Goal: Task Accomplishment & Management: Manage account settings

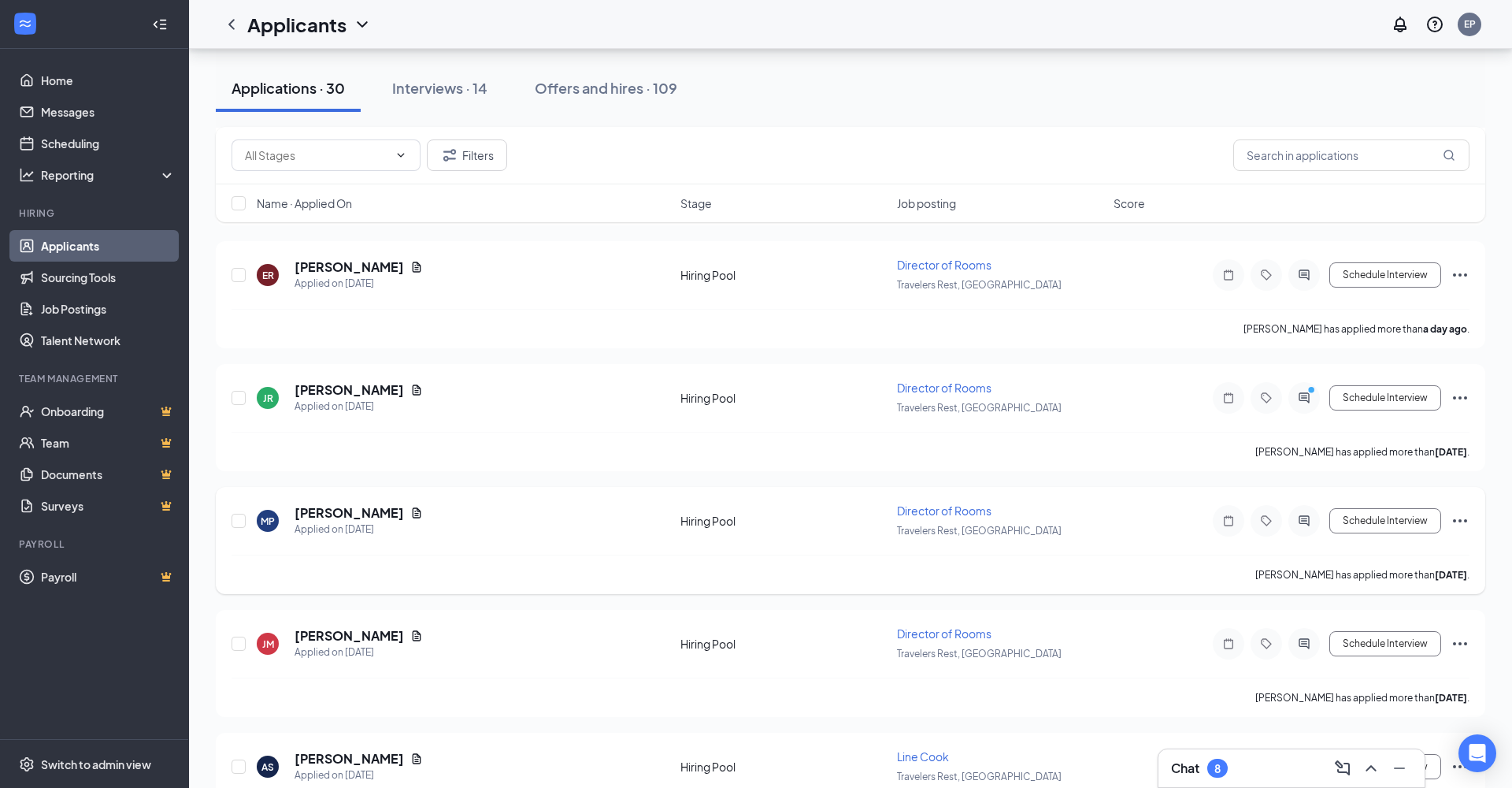
scroll to position [998, 0]
click at [1310, 400] on icon "ActiveChat" at bounding box center [1303, 400] width 19 height 13
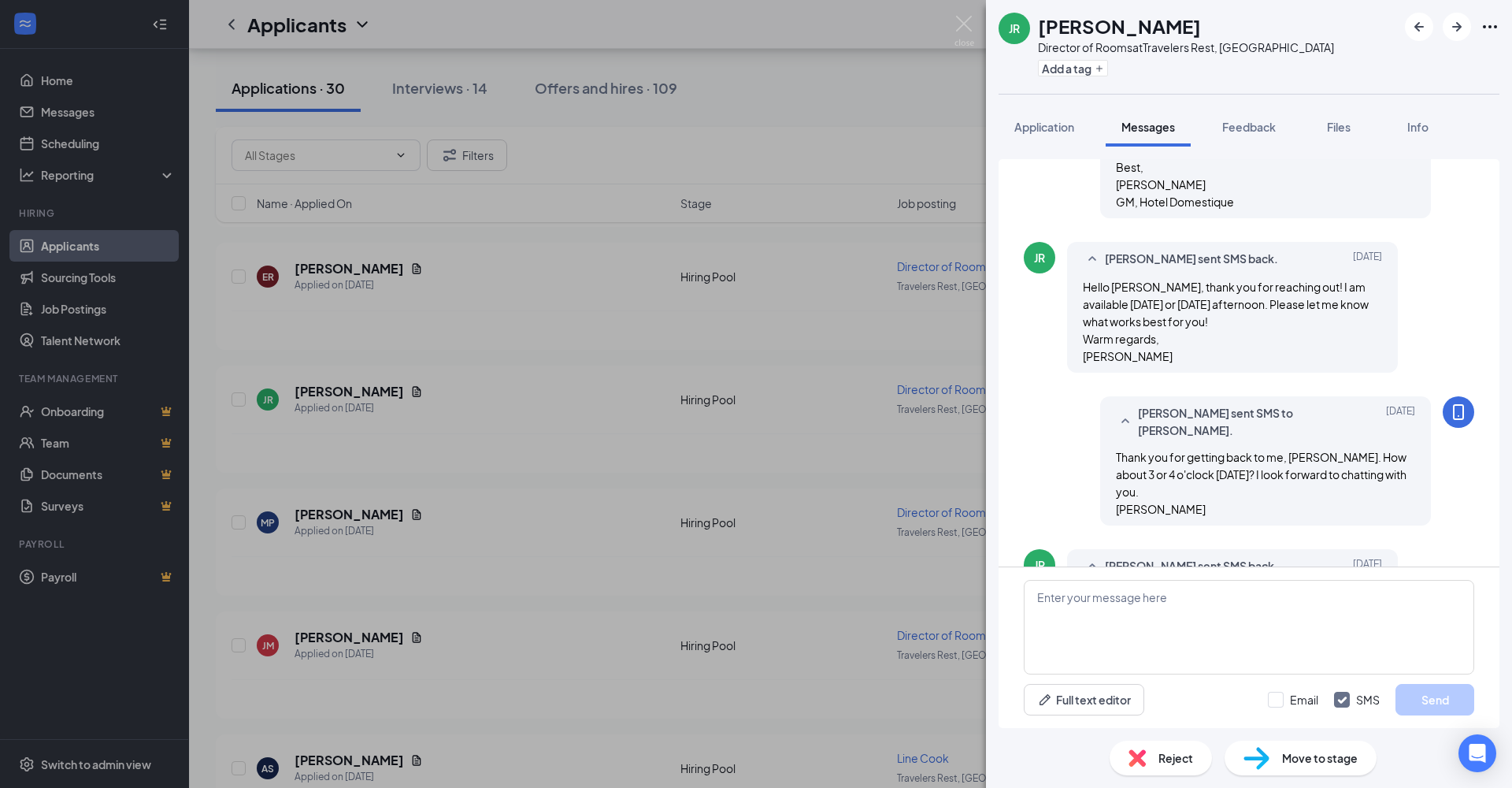
scroll to position [733, 0]
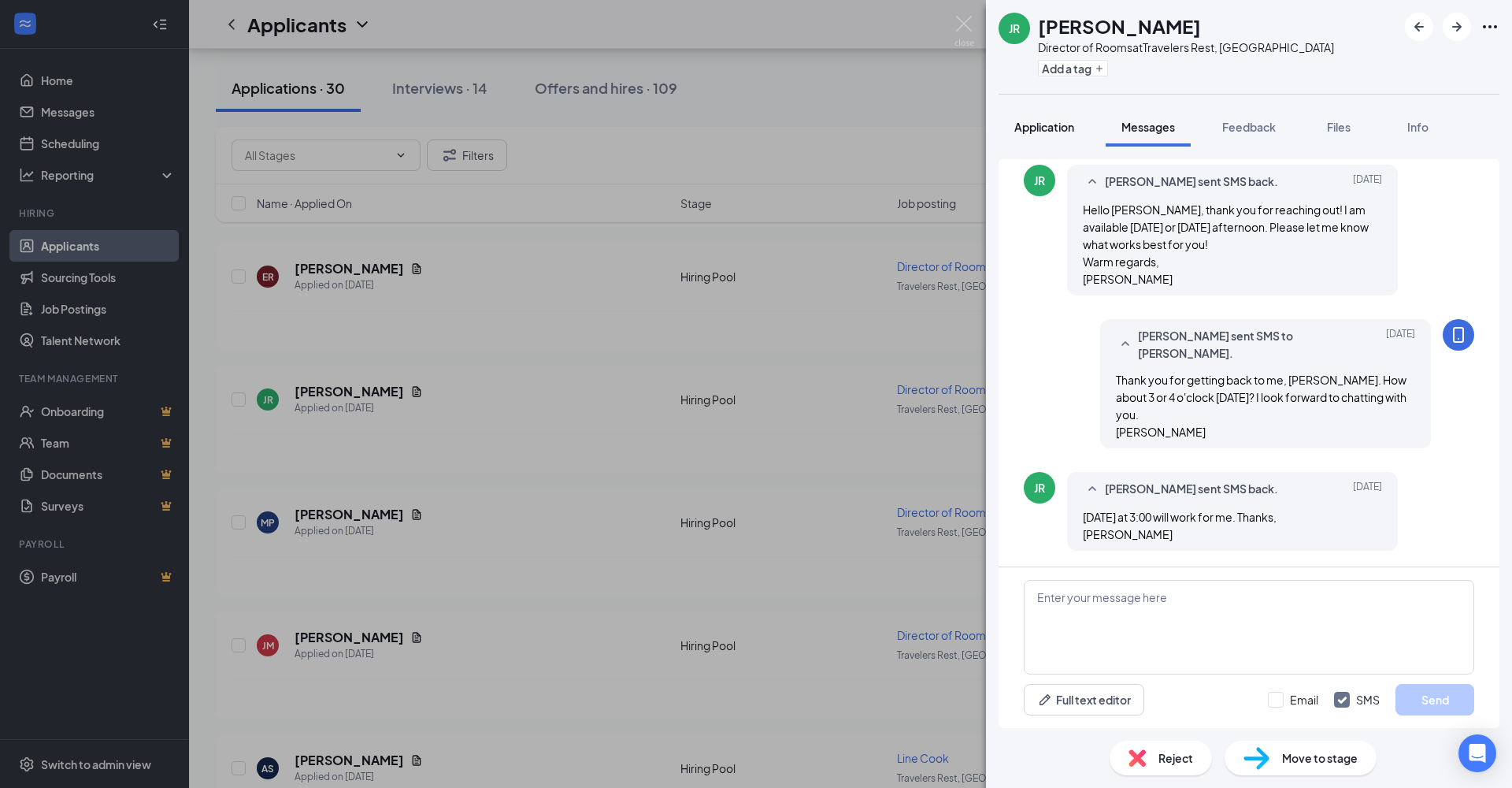
click at [1057, 134] on div "Application" at bounding box center [1044, 127] width 60 height 16
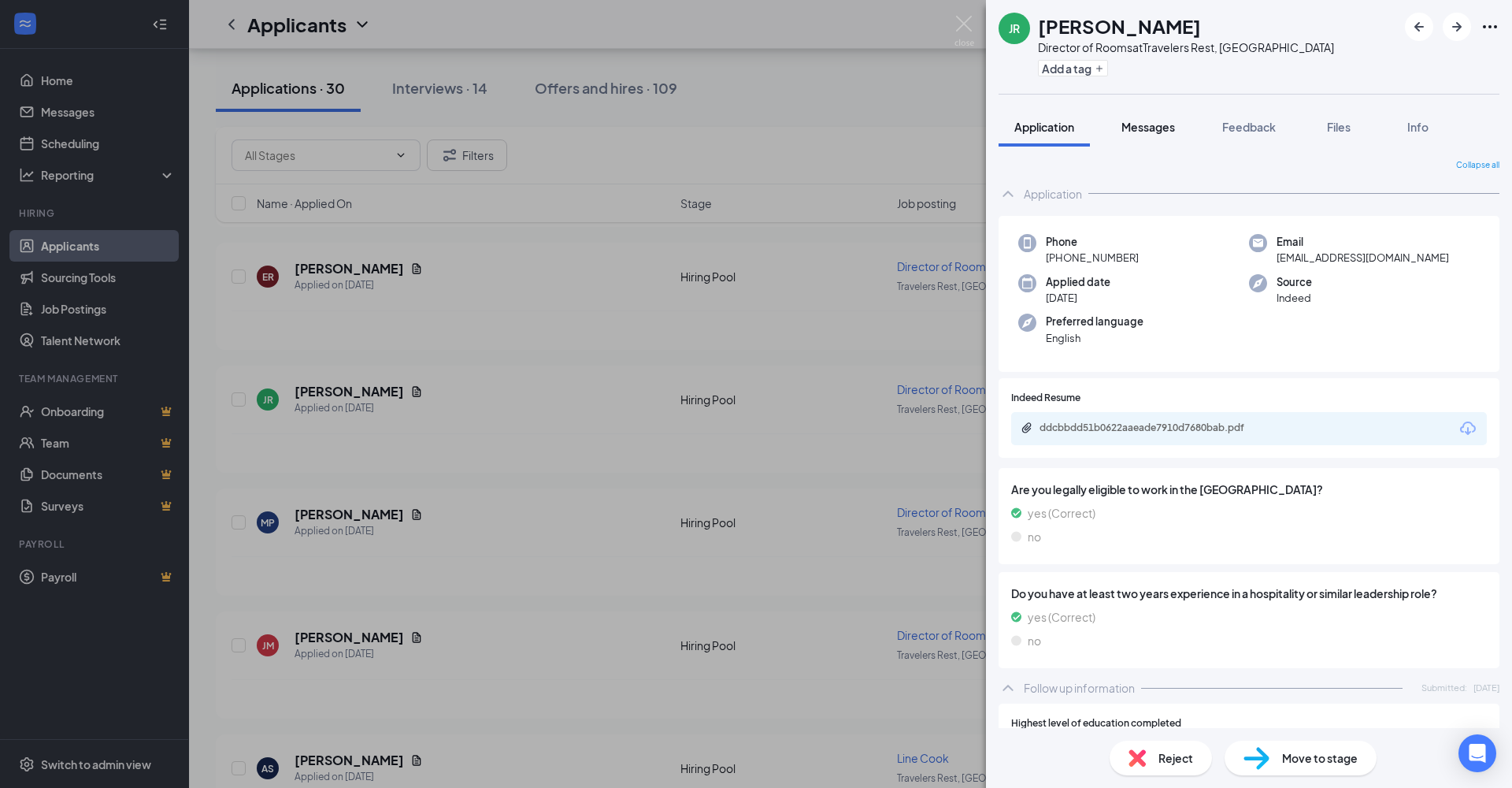
click at [1158, 127] on span "Messages" at bounding box center [1148, 127] width 54 height 14
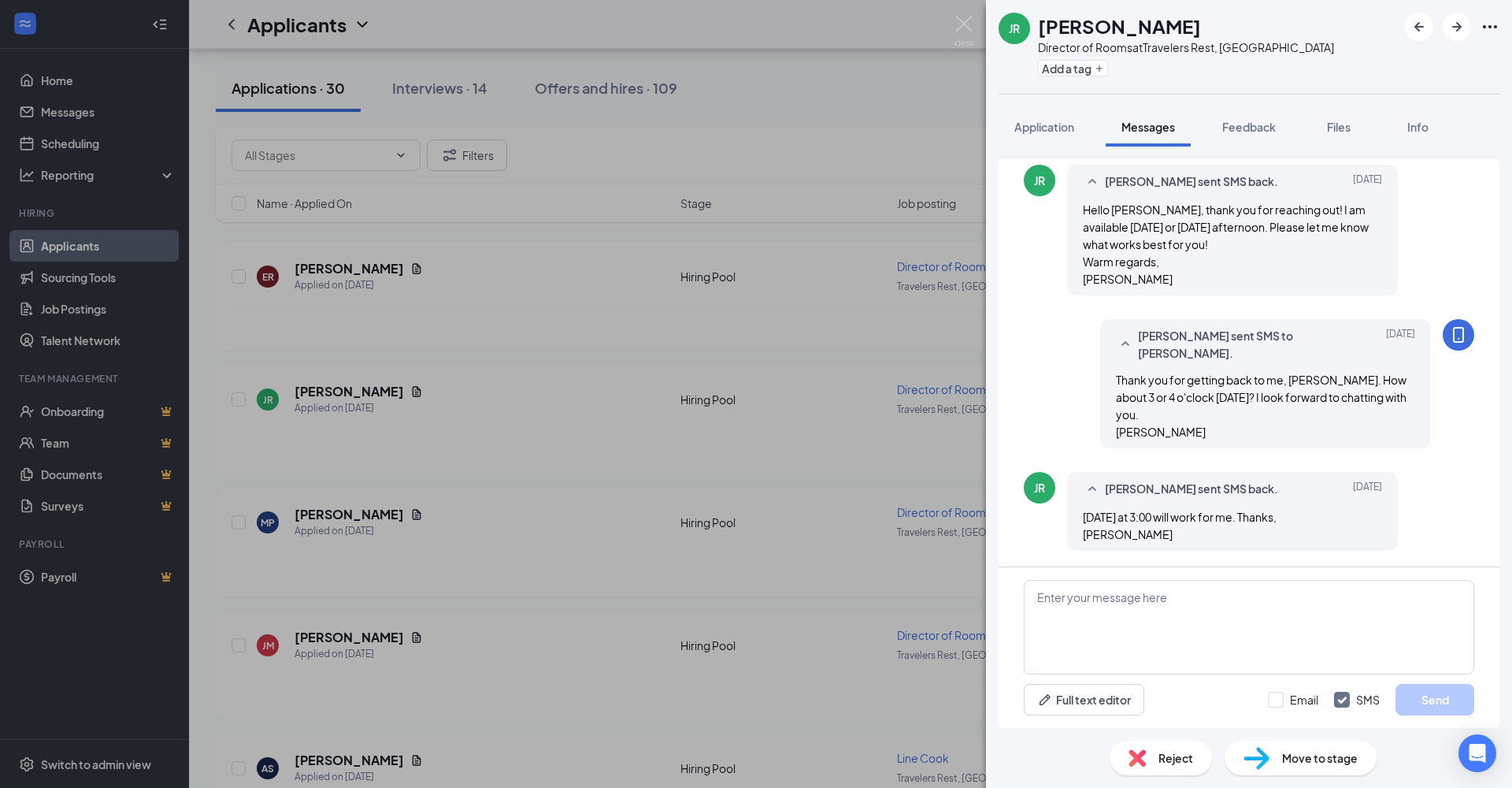
scroll to position [733, 0]
click at [1248, 617] on textarea at bounding box center [1249, 626] width 451 height 94
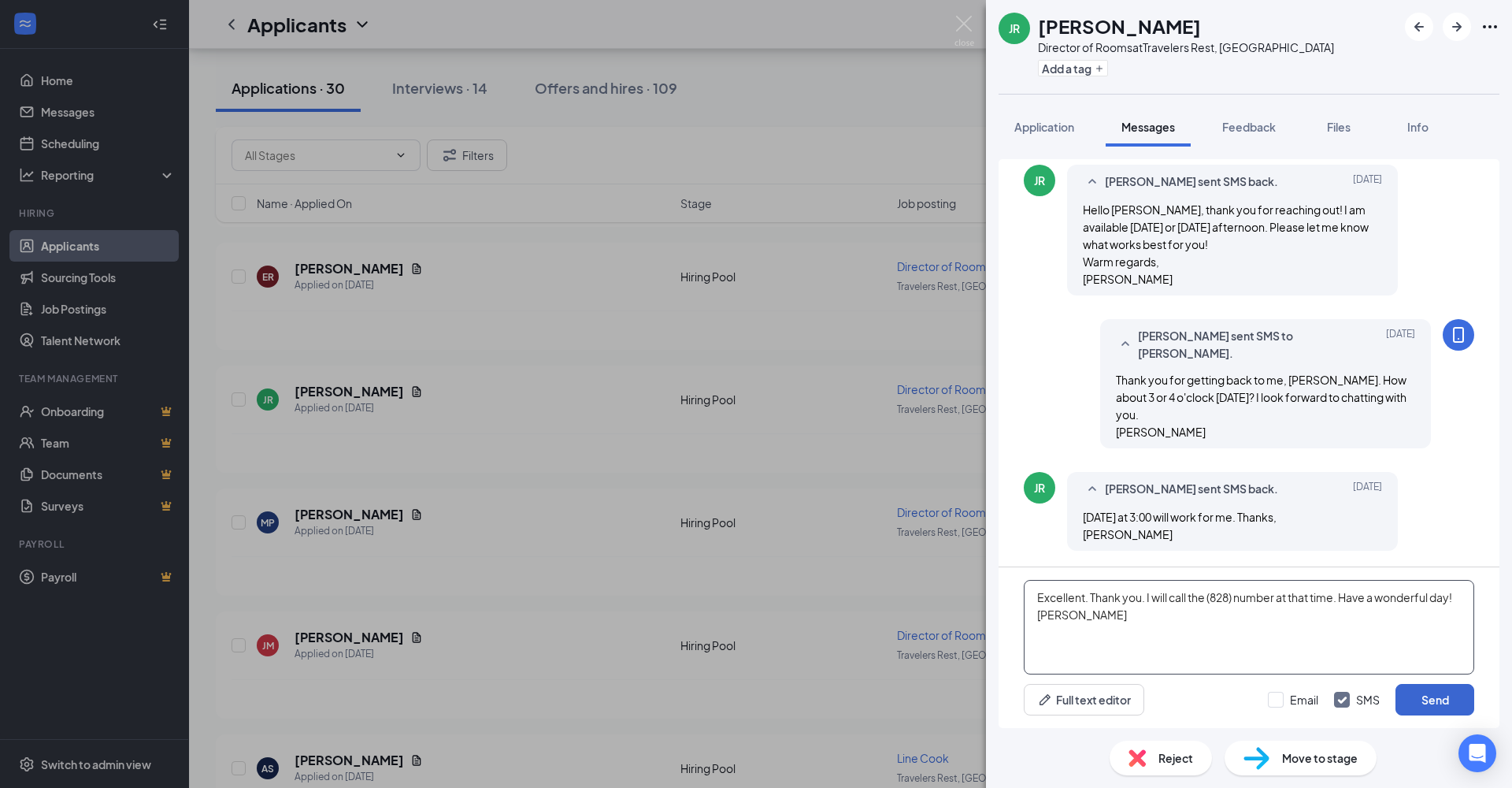
type textarea "Excellent. Thank you. I will call the (828) number at that time. Have a wonderf…"
click at [1450, 701] on button "Send" at bounding box center [1435, 700] width 79 height 32
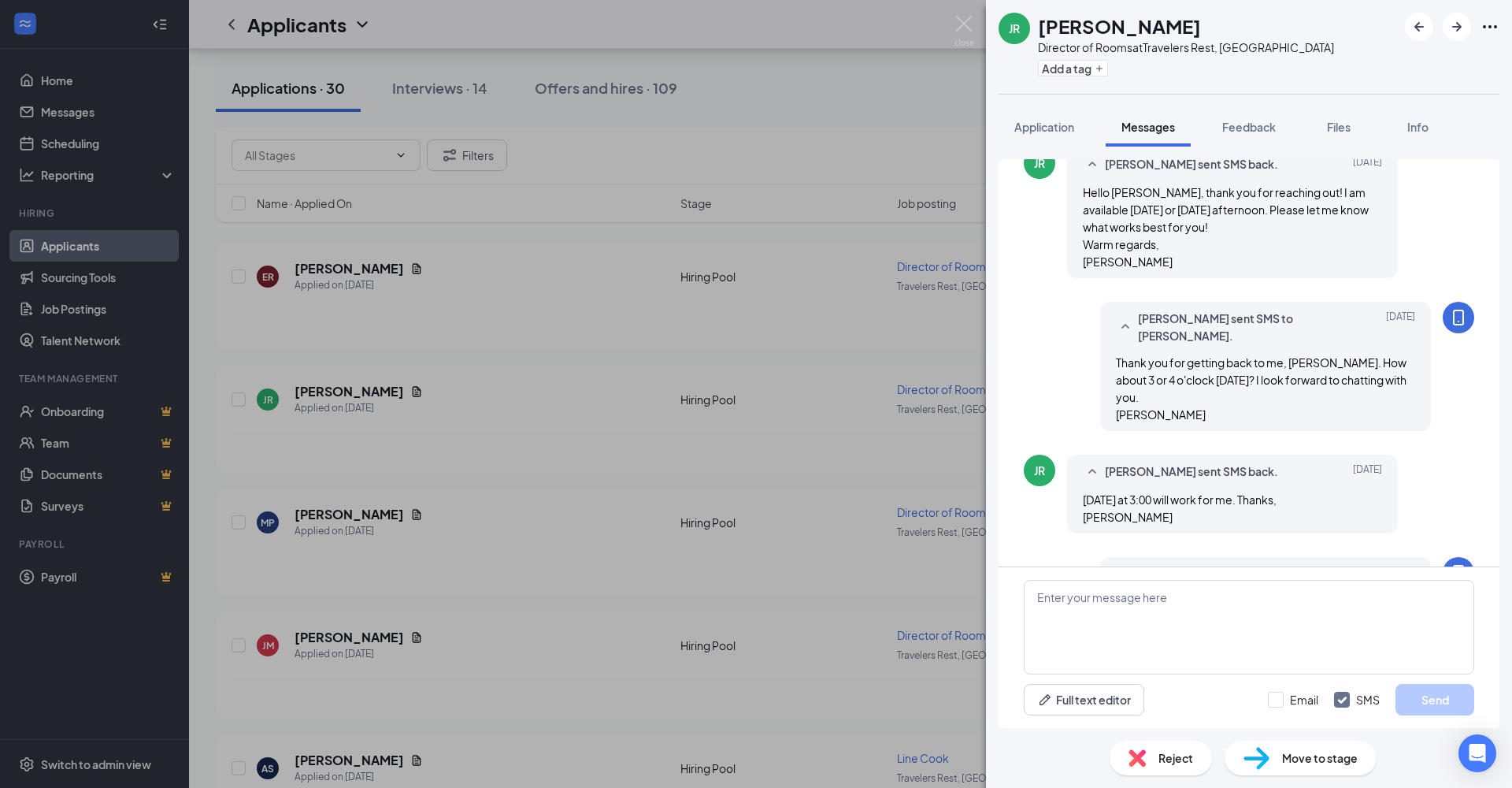
scroll to position [886, 0]
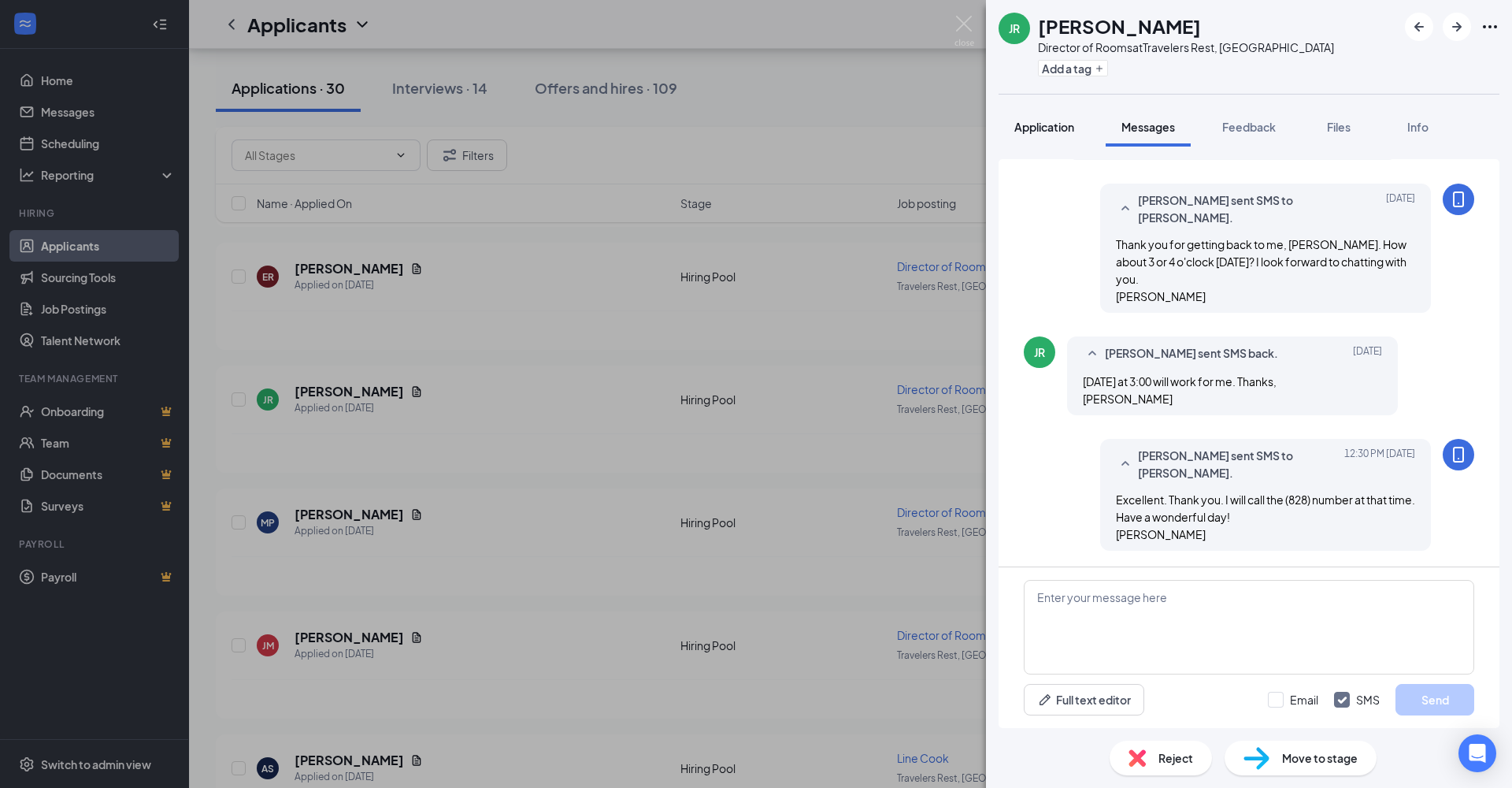
click at [1038, 136] on button "Application" at bounding box center [1044, 127] width 91 height 39
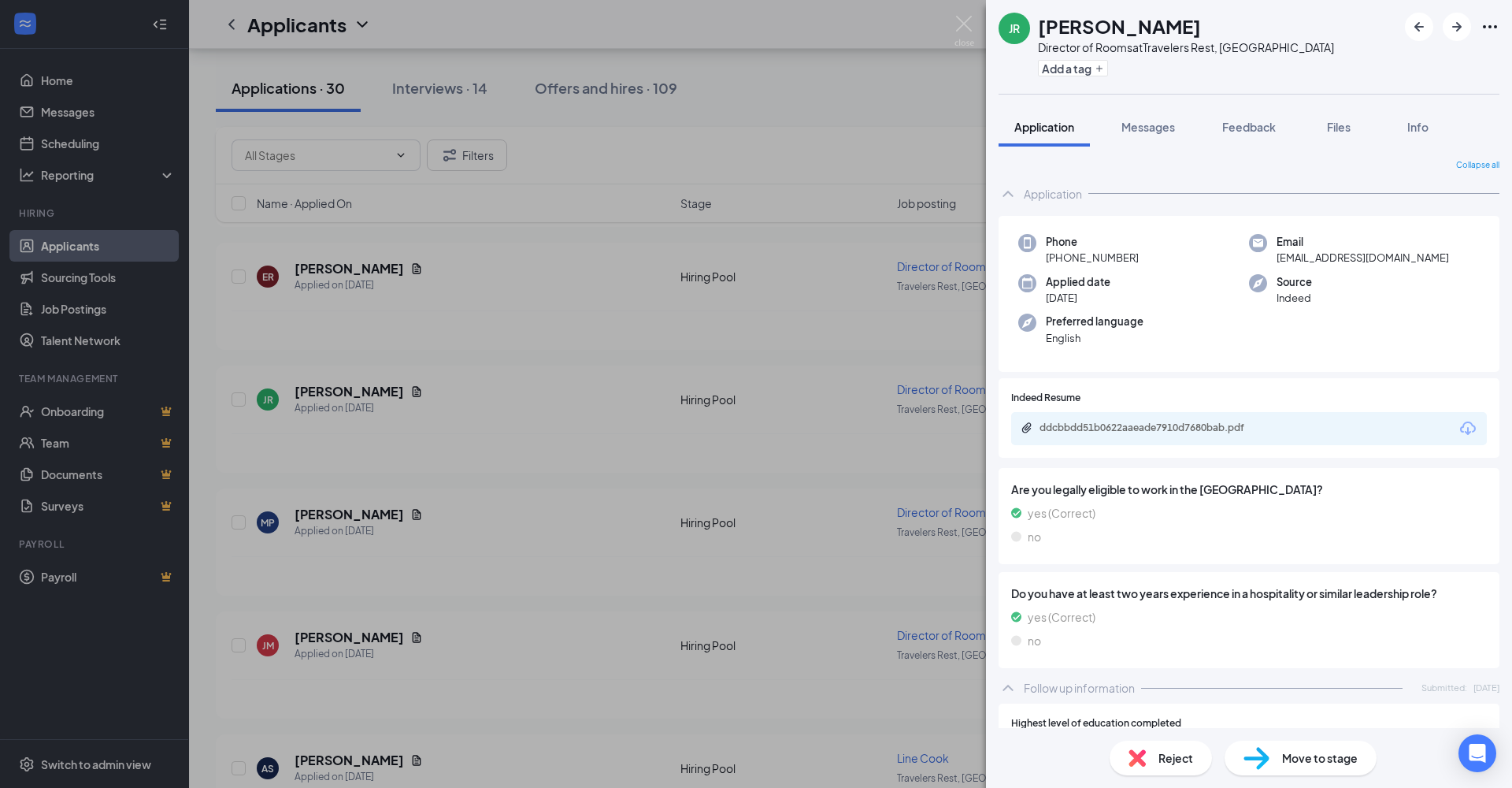
drag, startPoint x: 1060, startPoint y: 257, endPoint x: 1203, endPoint y: 262, distance: 143.1
click at [1136, 256] on div "Phone [PHONE_NUMBER]" at bounding box center [1133, 250] width 231 height 33
copy span "[PHONE_NUMBER]"
click at [965, 27] on img at bounding box center [964, 31] width 20 height 31
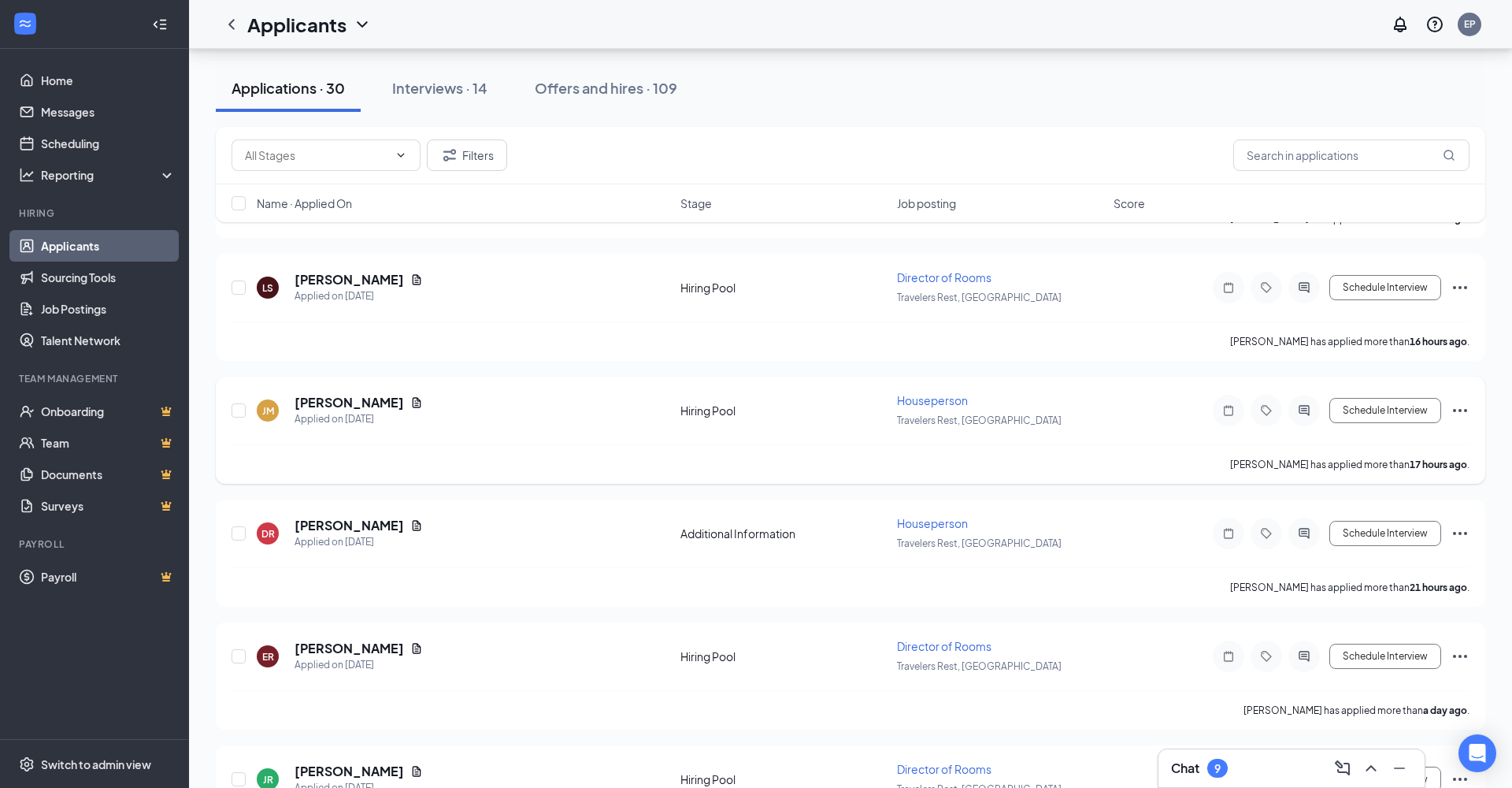
scroll to position [590, 0]
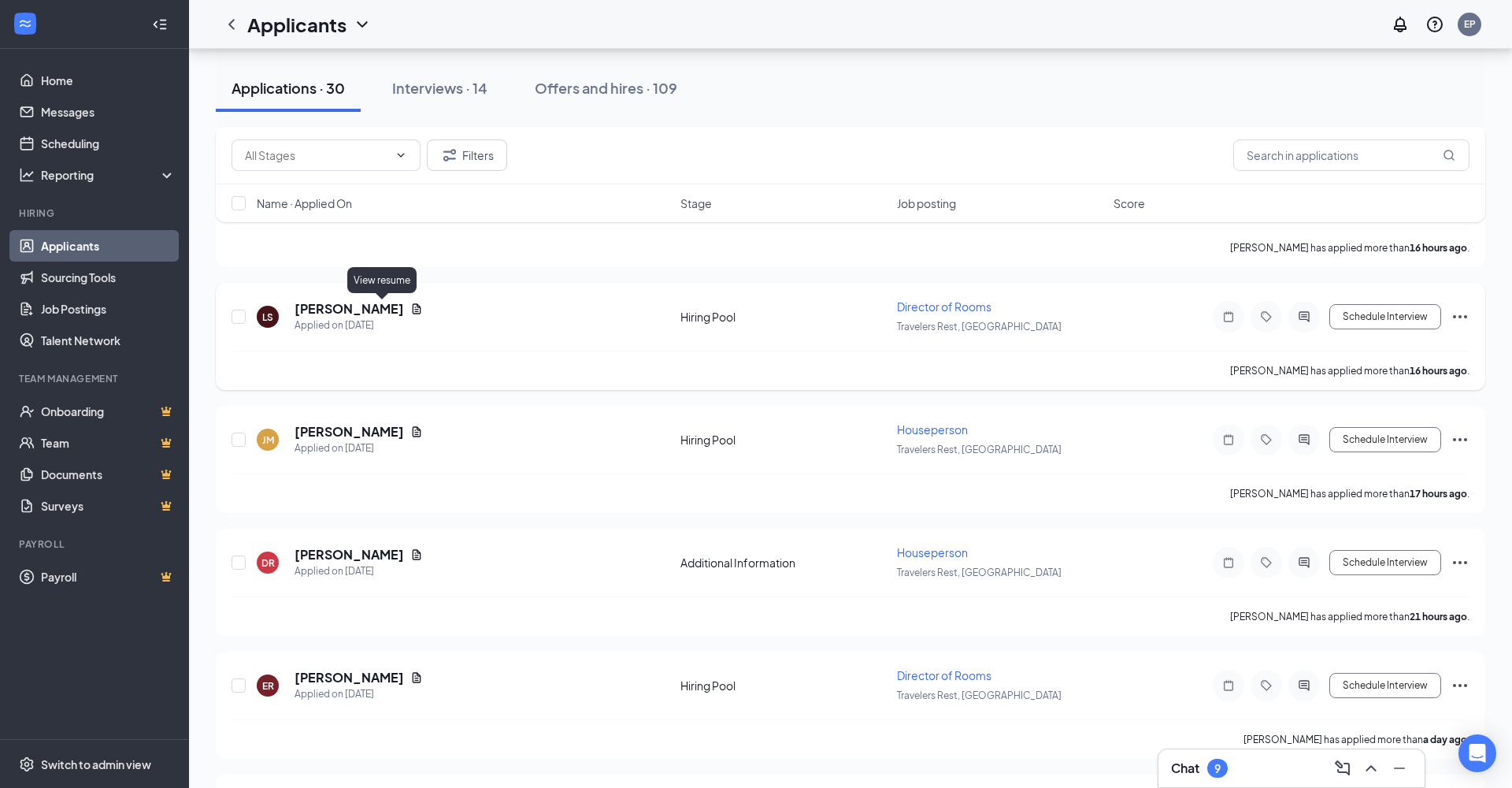
click at [412, 306] on icon "Document" at bounding box center [416, 308] width 8 height 10
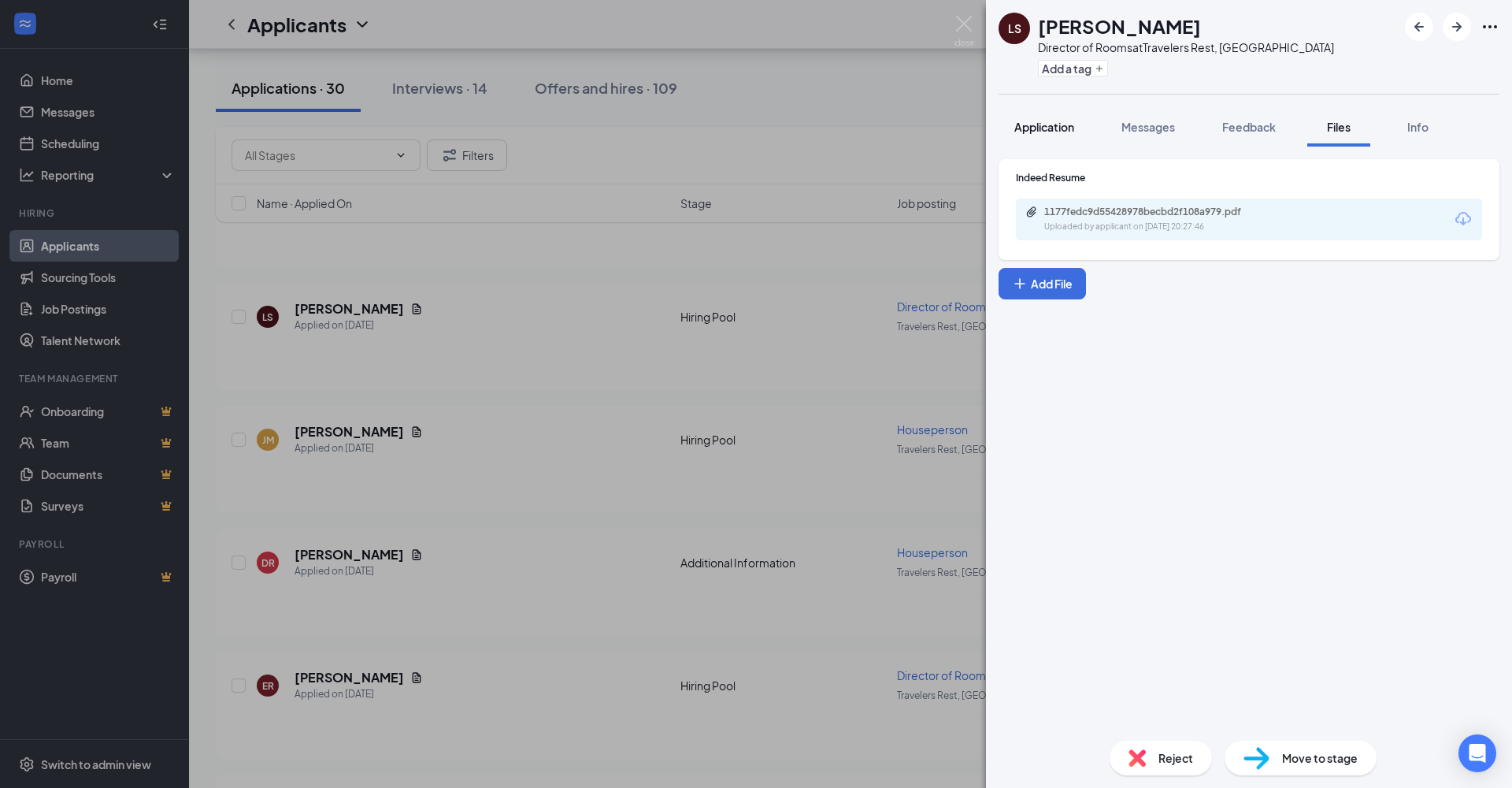
click at [1050, 125] on span "Application" at bounding box center [1044, 127] width 60 height 14
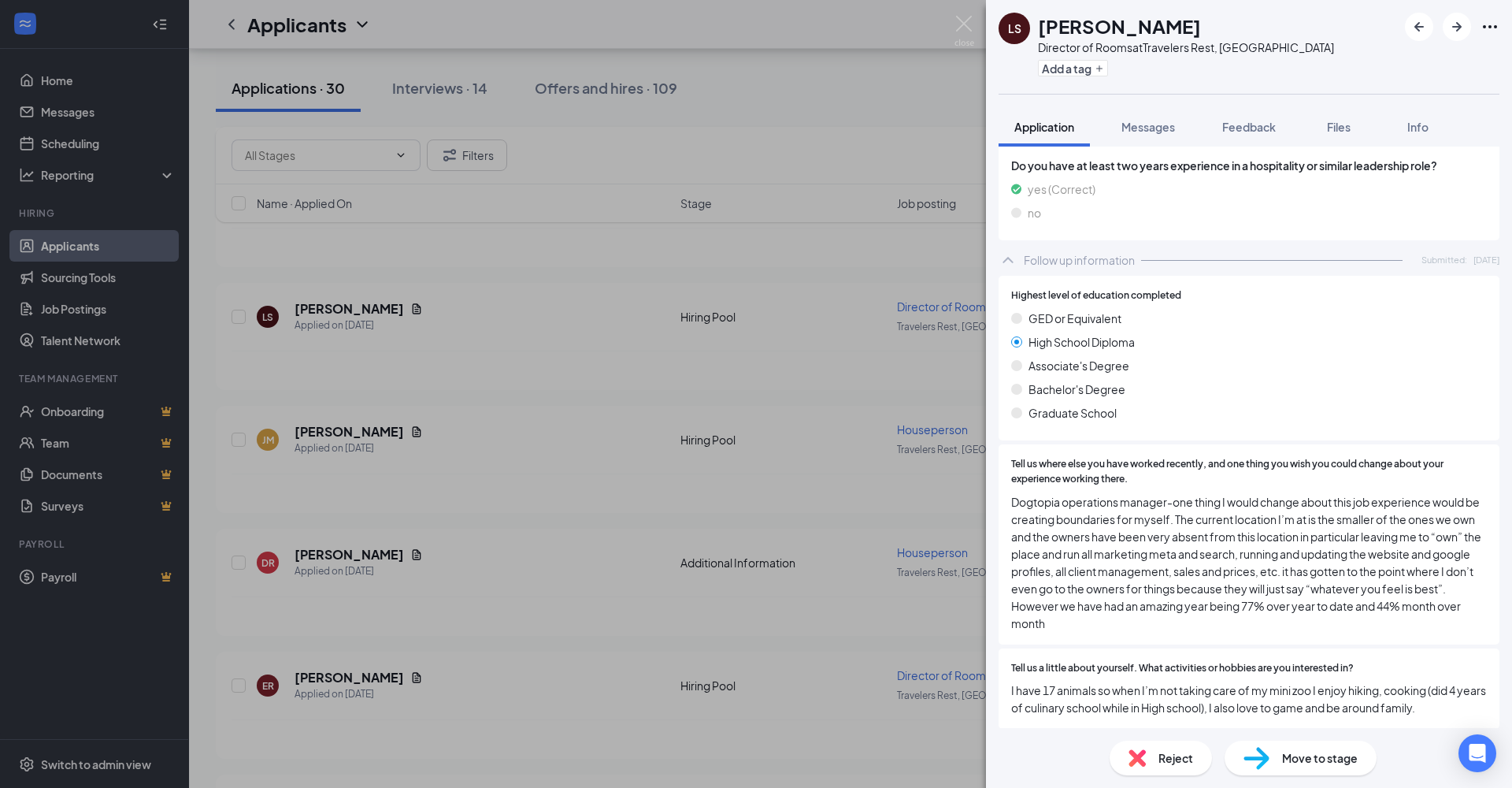
scroll to position [427, 0]
click at [1349, 126] on span "Files" at bounding box center [1338, 127] width 23 height 14
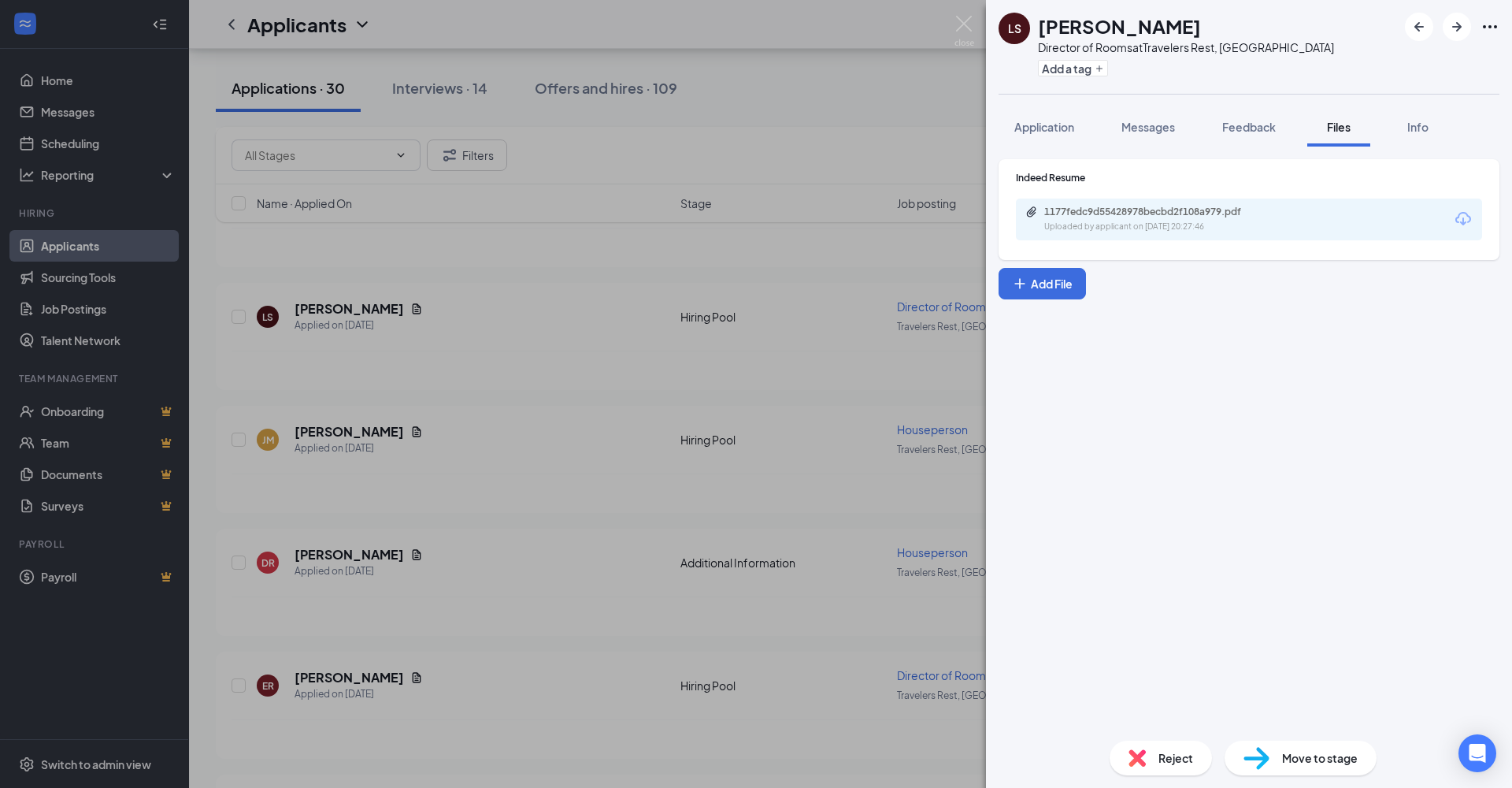
click at [1297, 218] on div "1177fedc9d55428978becbd2f108a979.pdf Uploaded by applicant on [DATE] 20:27:46" at bounding box center [1249, 219] width 466 height 42
click at [1106, 223] on div "Uploaded by applicant on [DATE] 20:27:46" at bounding box center [1162, 227] width 236 height 13
click at [962, 26] on img at bounding box center [964, 31] width 20 height 31
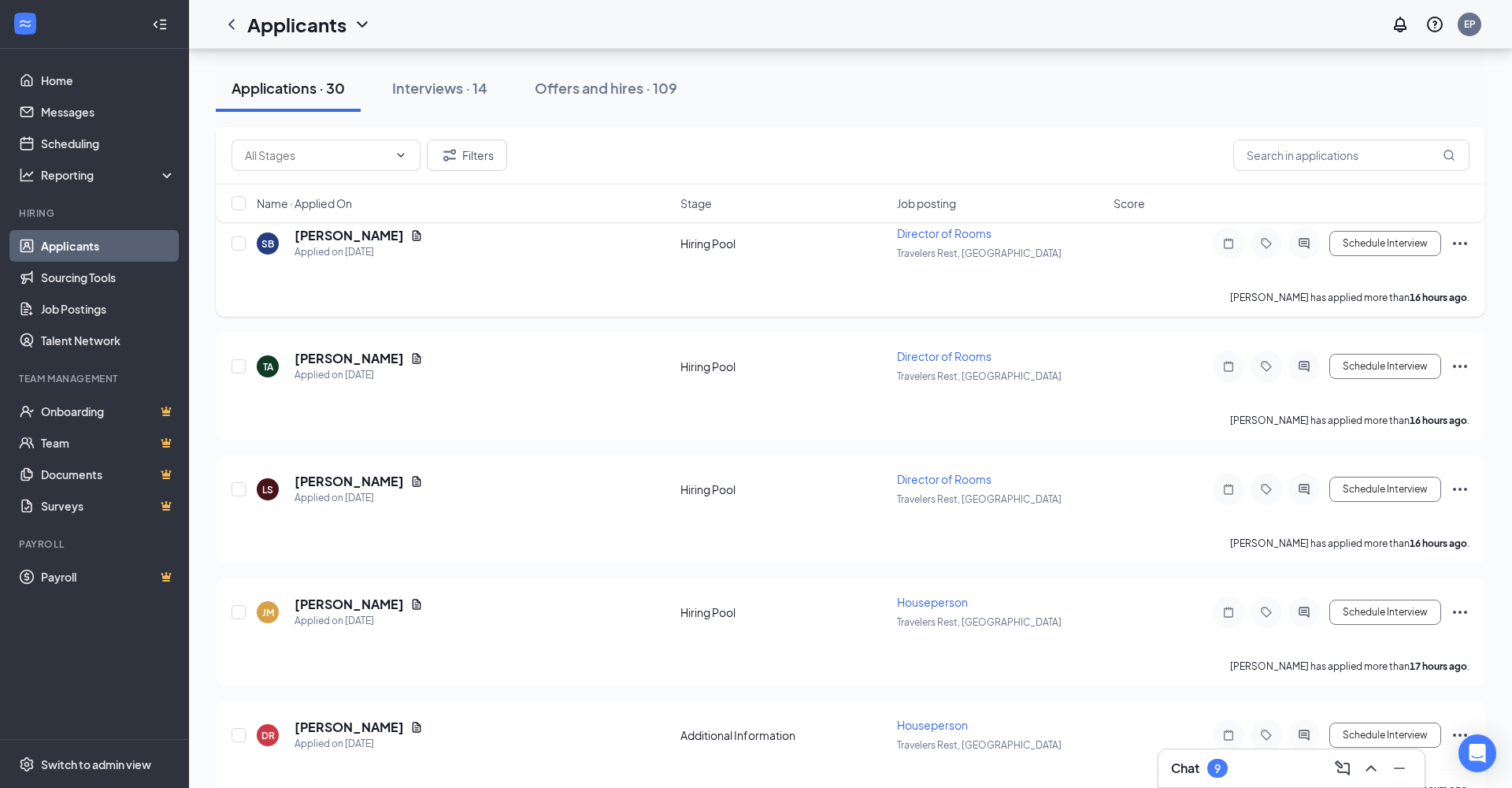
scroll to position [400, 0]
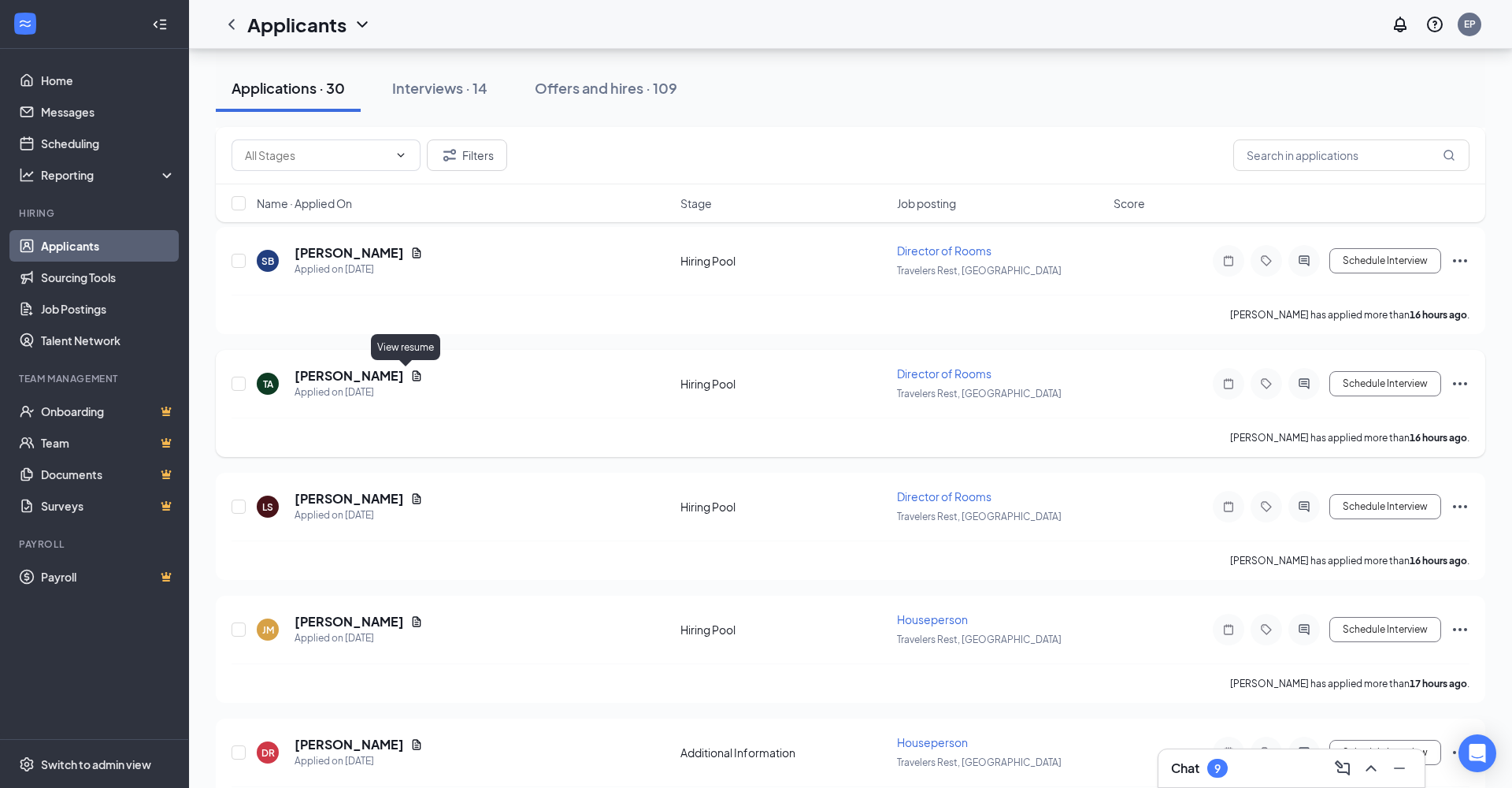
click at [411, 376] on icon "Document" at bounding box center [417, 376] width 13 height 13
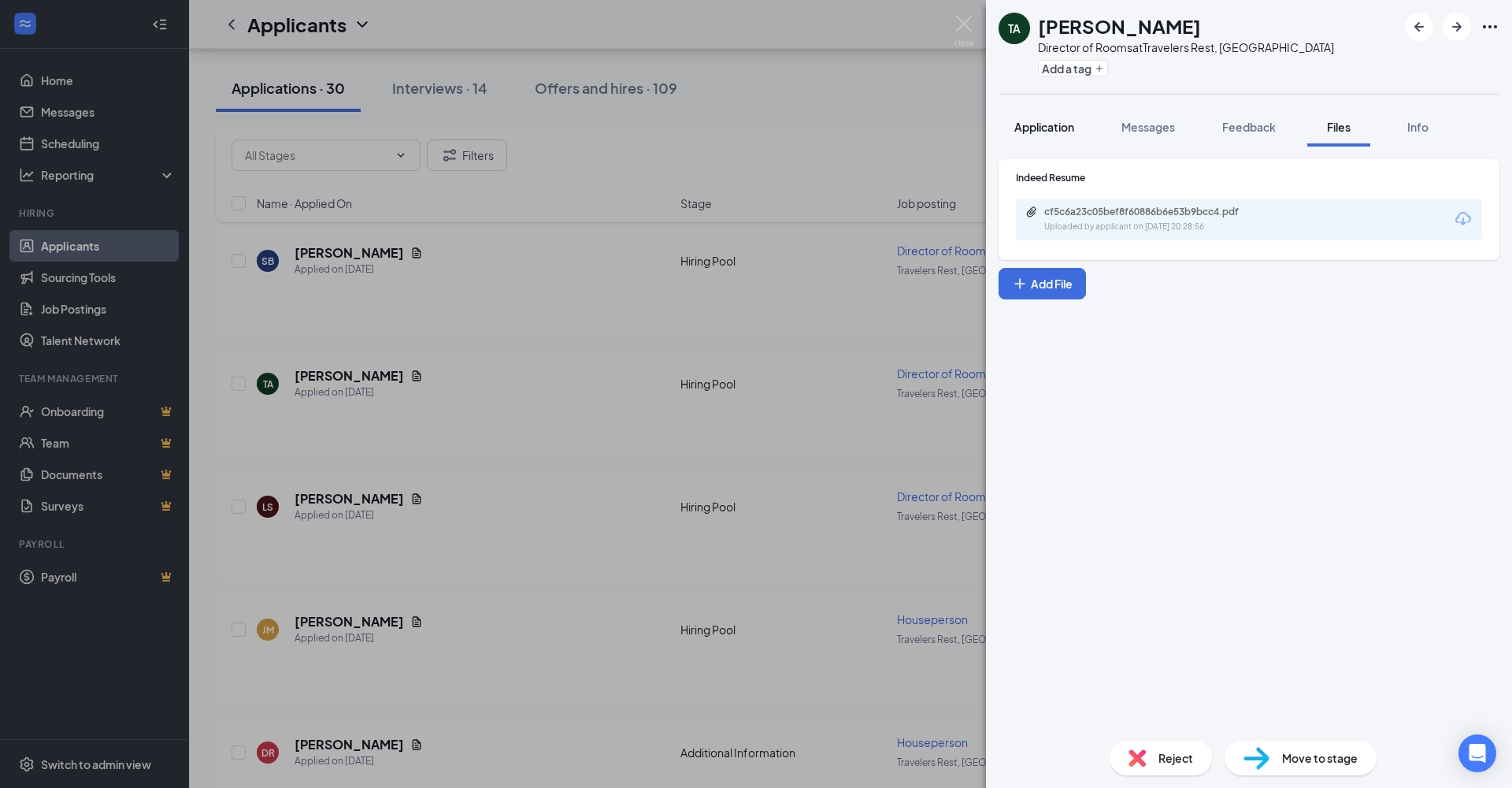
click at [1054, 135] on button "Application" at bounding box center [1044, 127] width 91 height 39
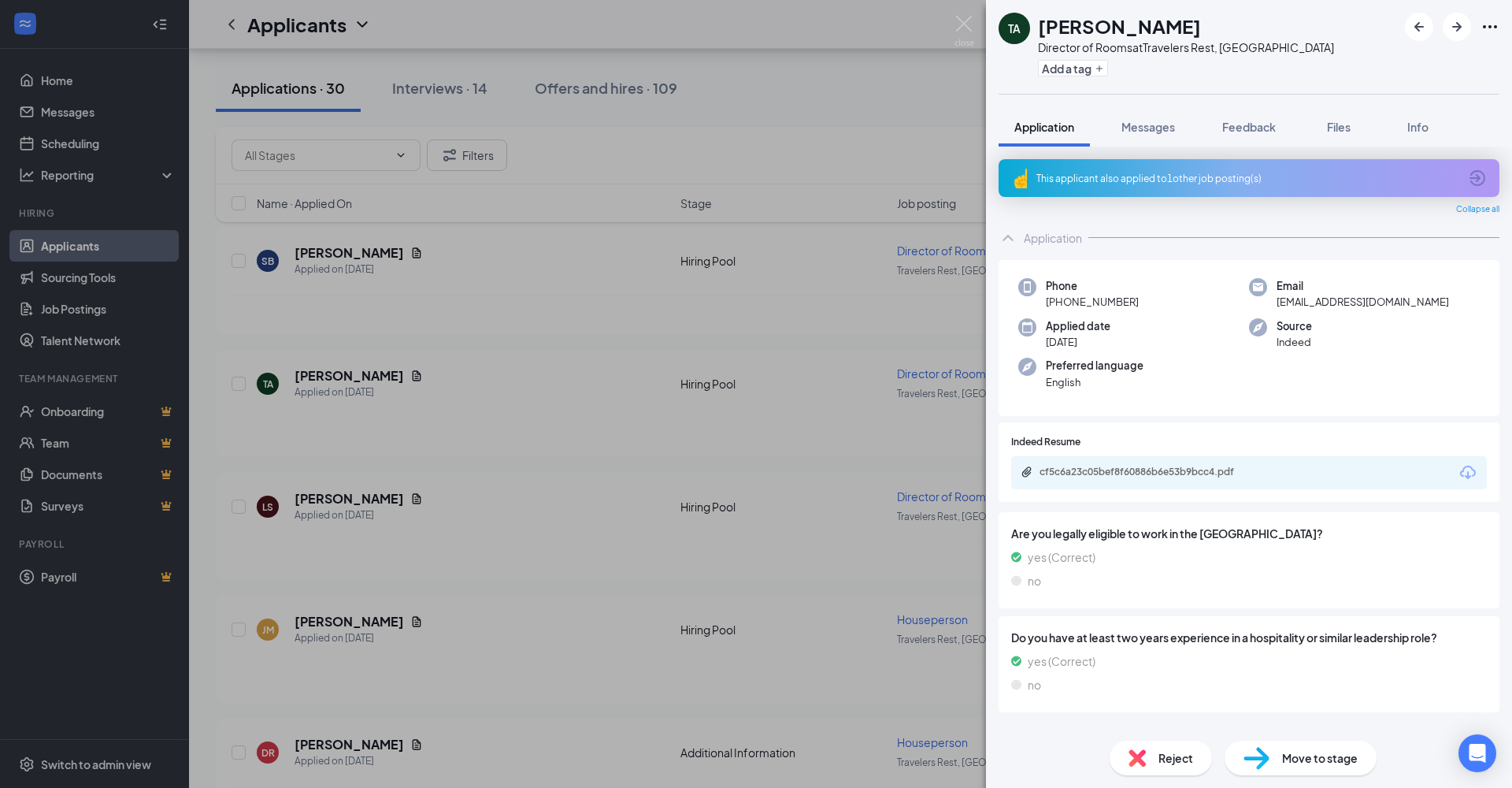
click at [1171, 181] on div "This applicant also applied to 1 other job posting(s)" at bounding box center [1247, 178] width 422 height 13
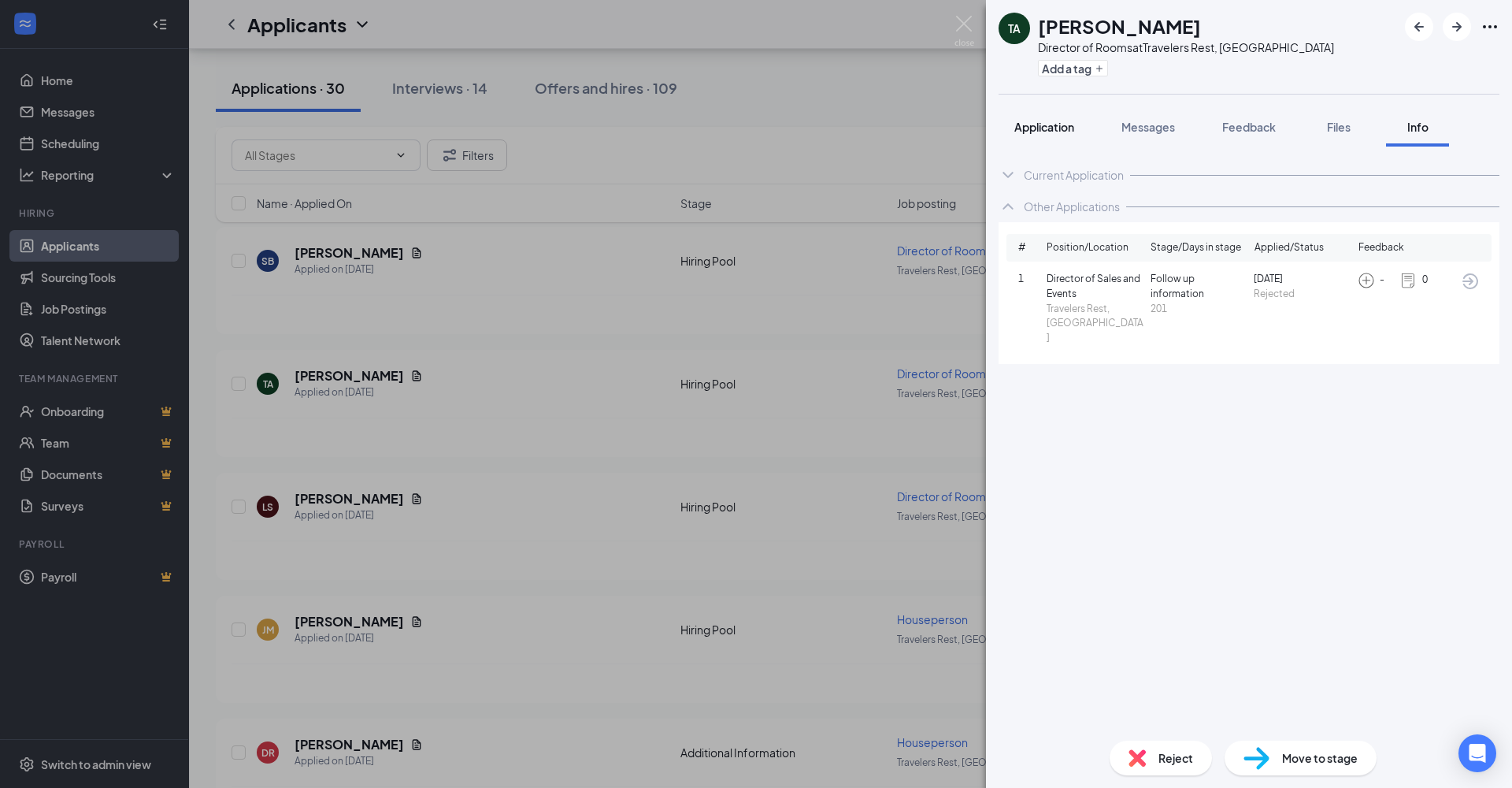
click at [1063, 130] on span "Application" at bounding box center [1044, 127] width 60 height 14
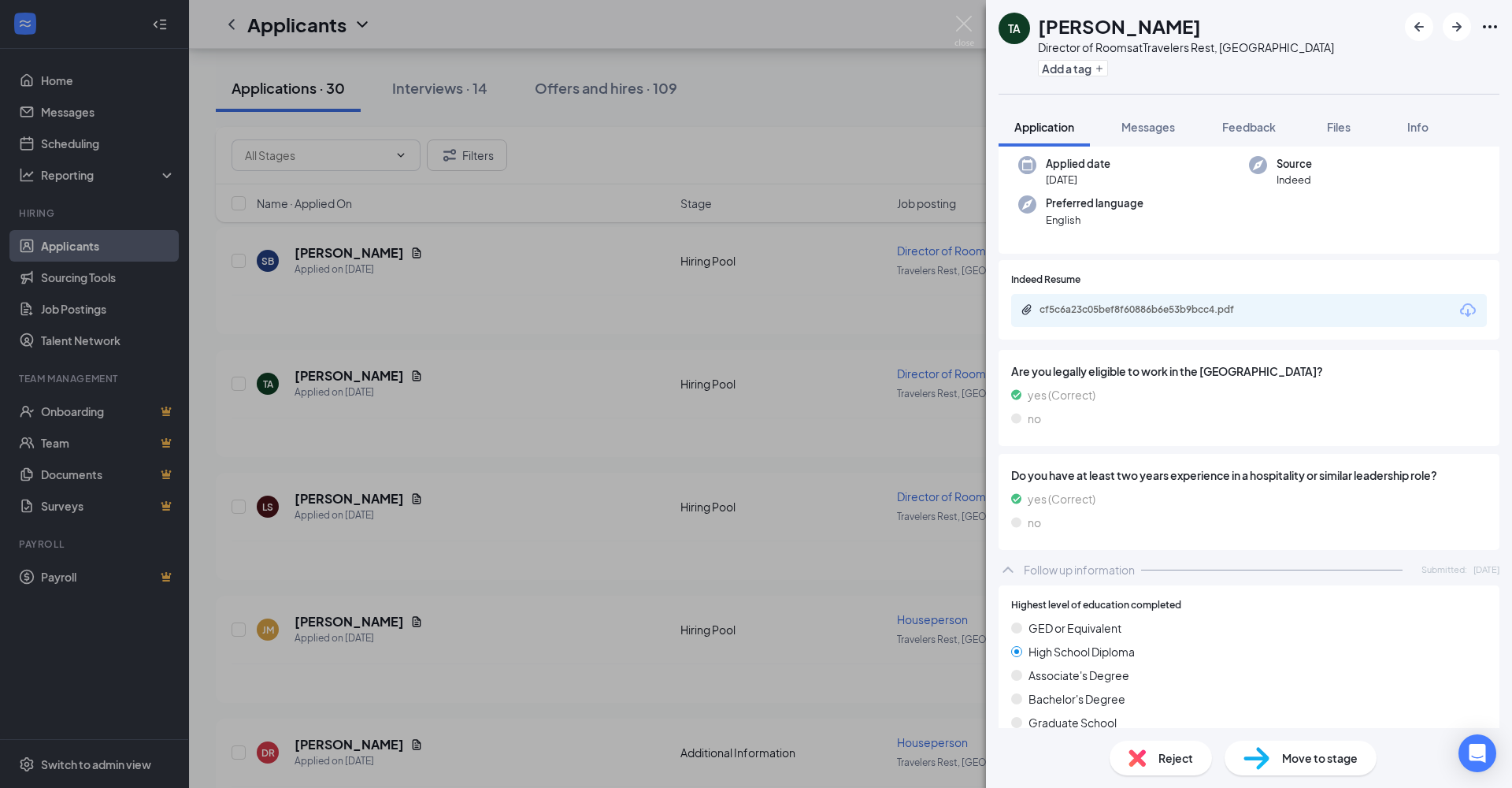
scroll to position [161, 0]
click at [1338, 135] on button "Files" at bounding box center [1339, 127] width 63 height 39
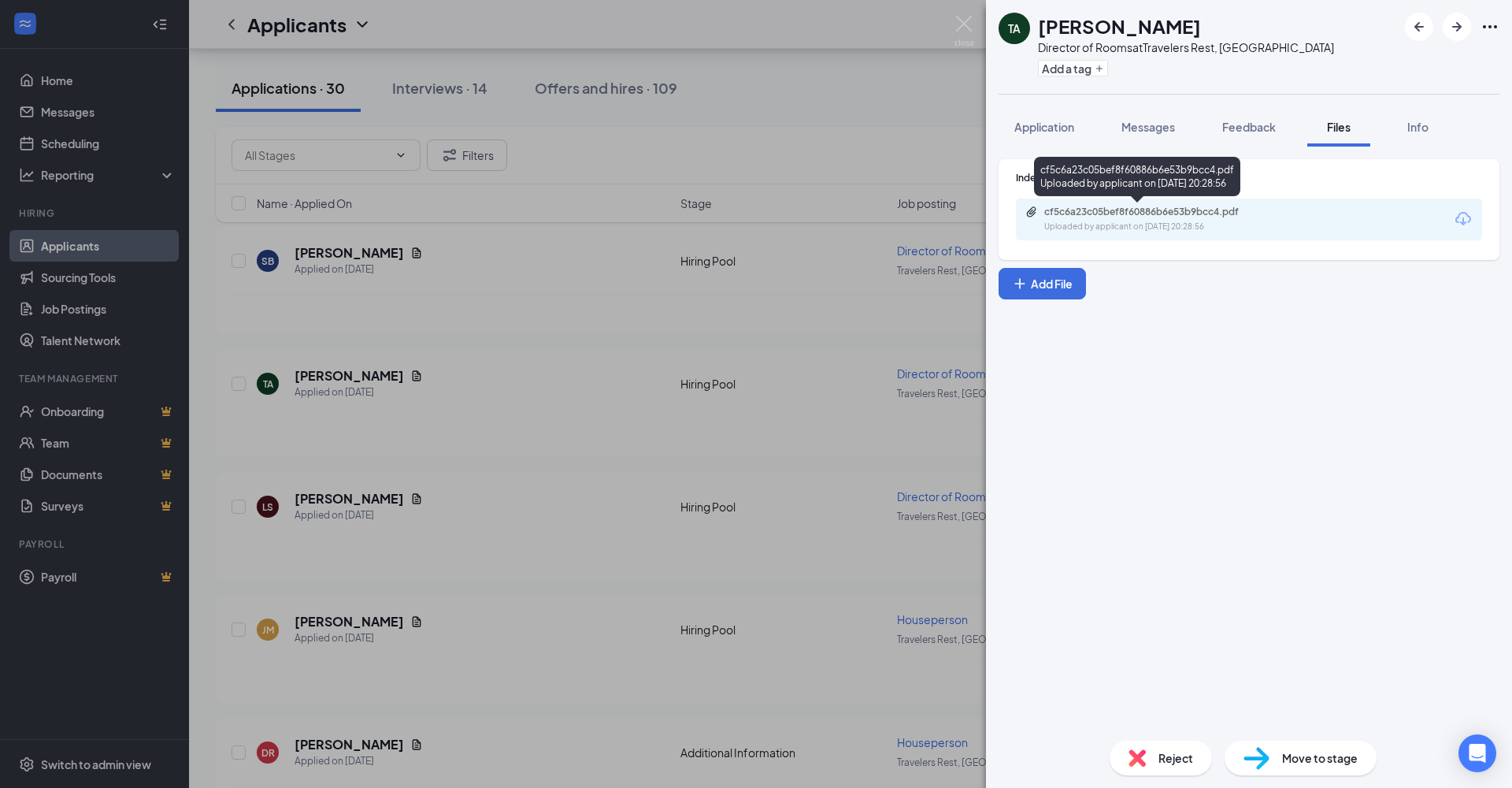
click at [1195, 221] on div "Uploaded by applicant on [DATE] 20:28:56" at bounding box center [1162, 227] width 236 height 13
click at [961, 23] on img at bounding box center [964, 31] width 20 height 31
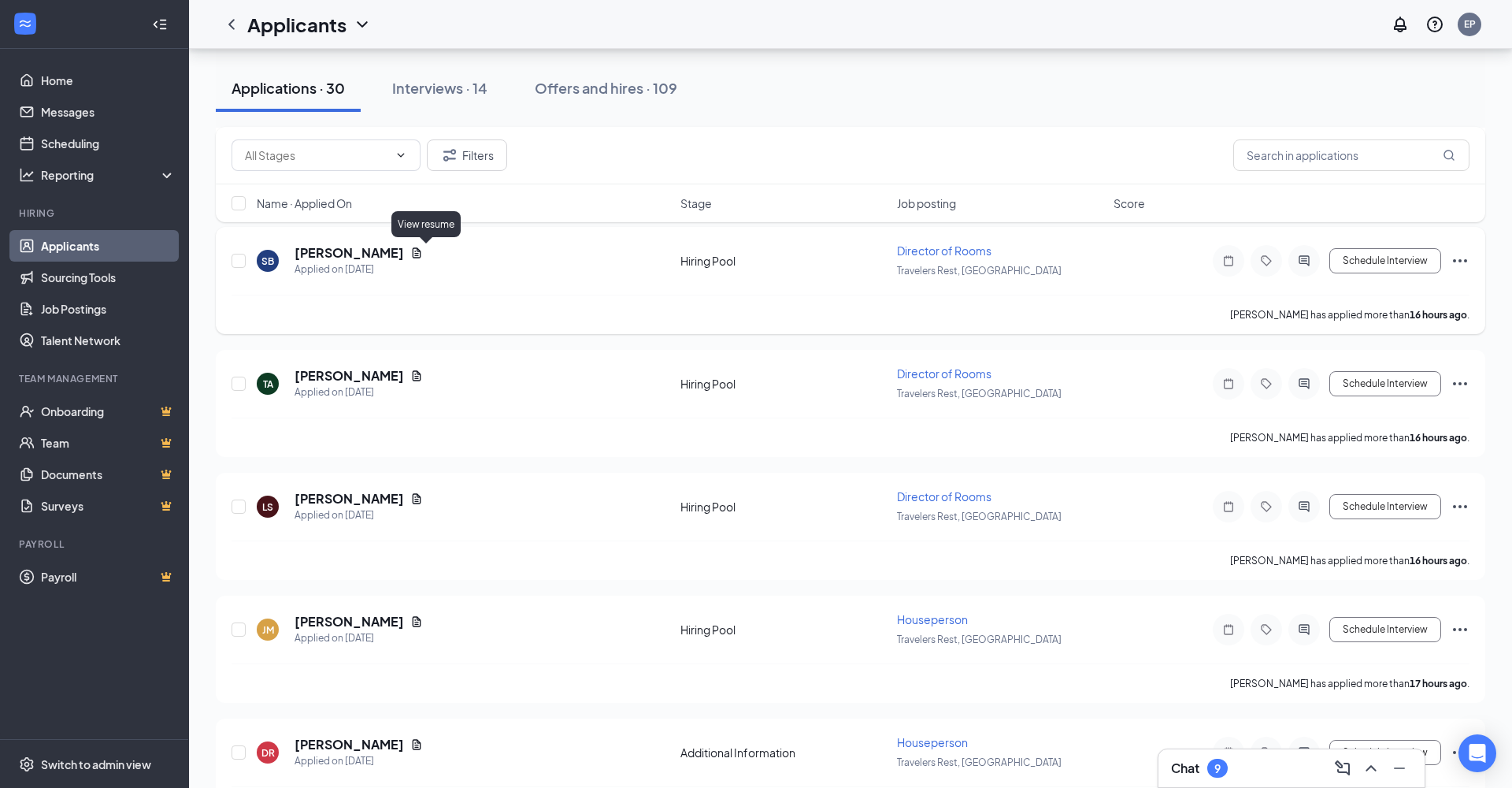
click at [423, 257] on icon "Document" at bounding box center [417, 253] width 13 height 13
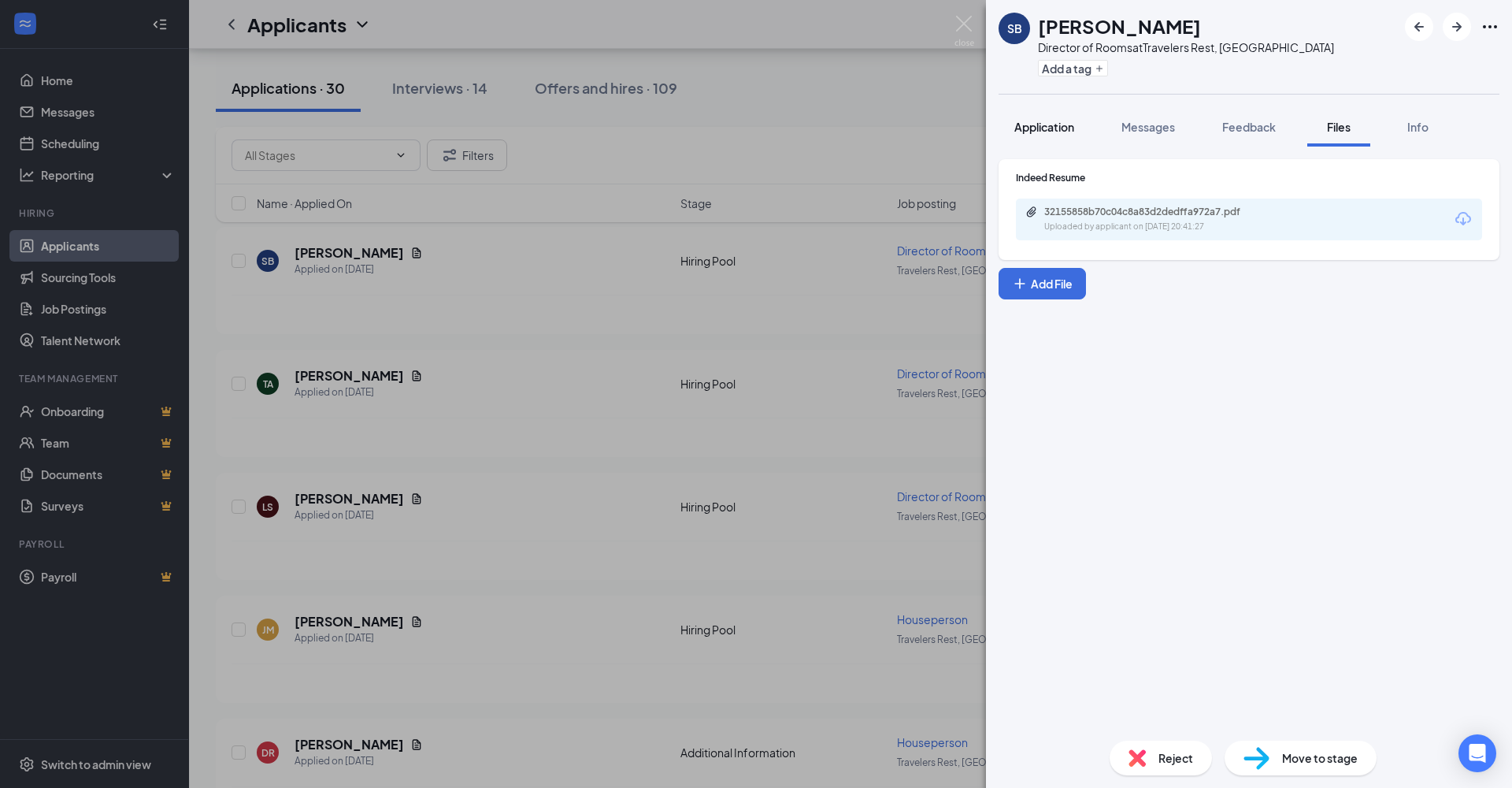
click at [1021, 130] on span "Application" at bounding box center [1044, 127] width 60 height 14
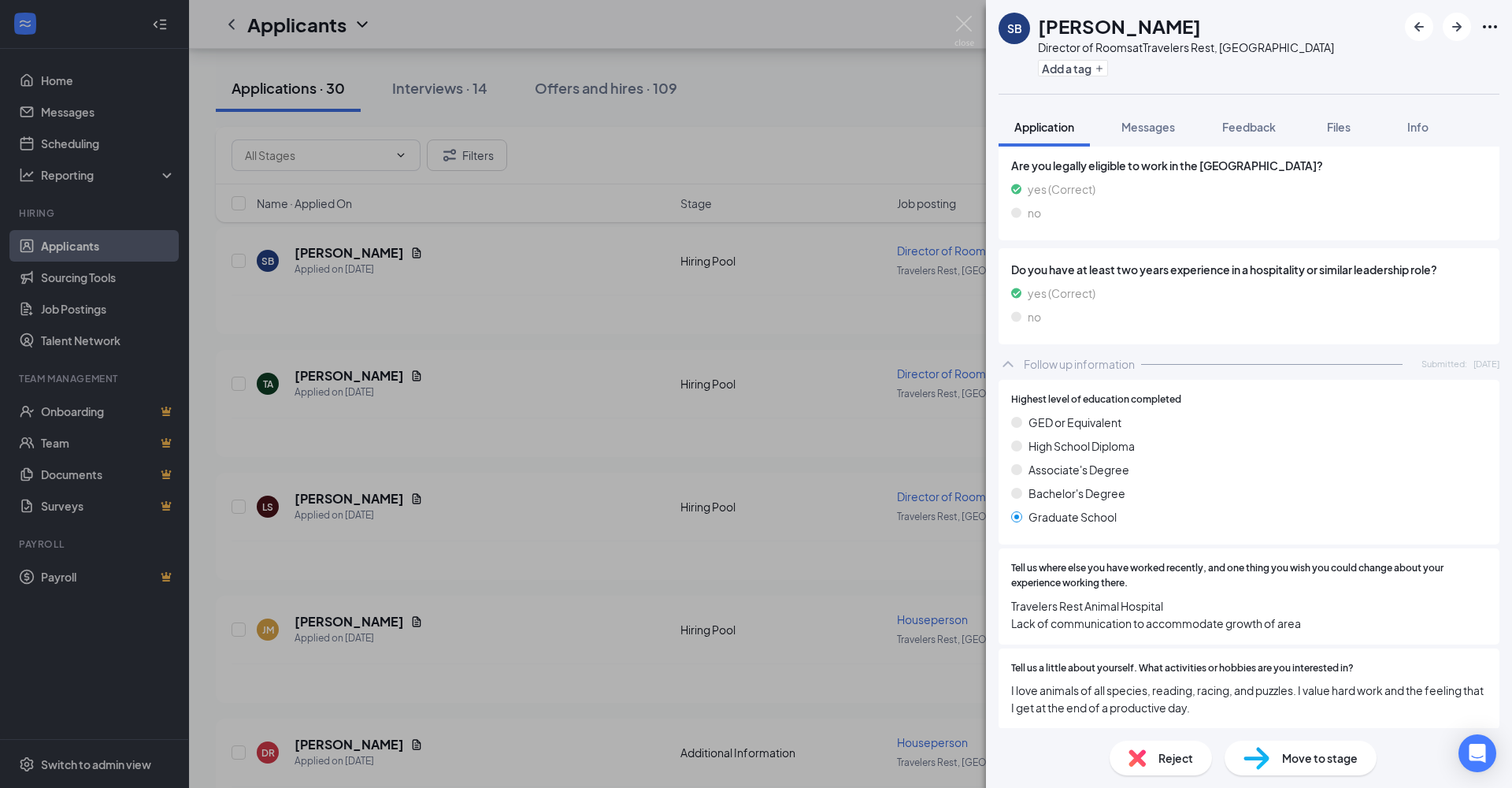
scroll to position [323, 0]
click at [1349, 121] on span "Files" at bounding box center [1338, 127] width 23 height 14
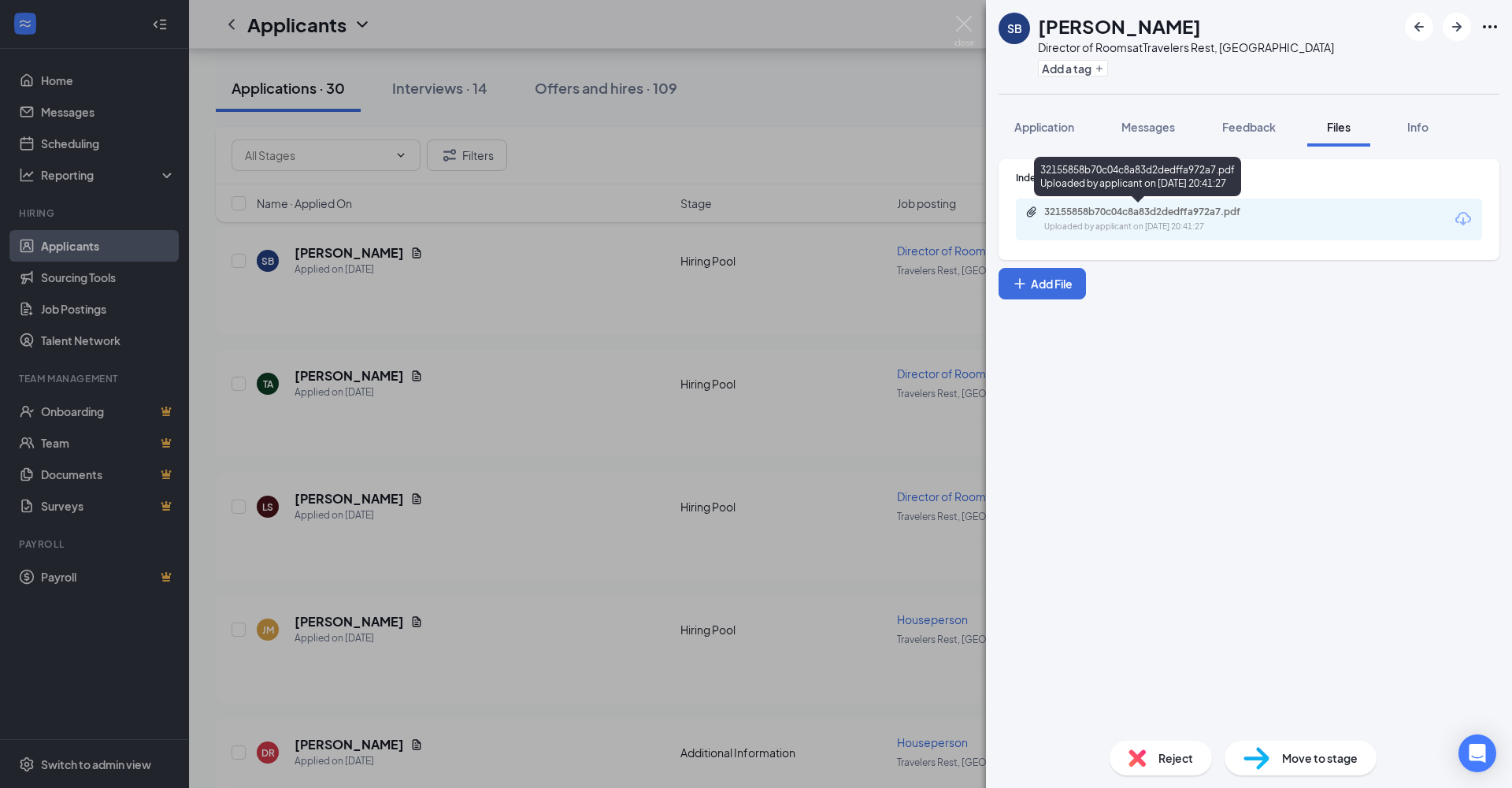
click at [1217, 230] on div "Uploaded by applicant on [DATE] 20:41:27" at bounding box center [1162, 227] width 236 height 13
click at [452, 359] on div "SB [PERSON_NAME] Director of Rooms at Travelers Rest, [GEOGRAPHIC_DATA] Add a t…" at bounding box center [756, 394] width 1512 height 788
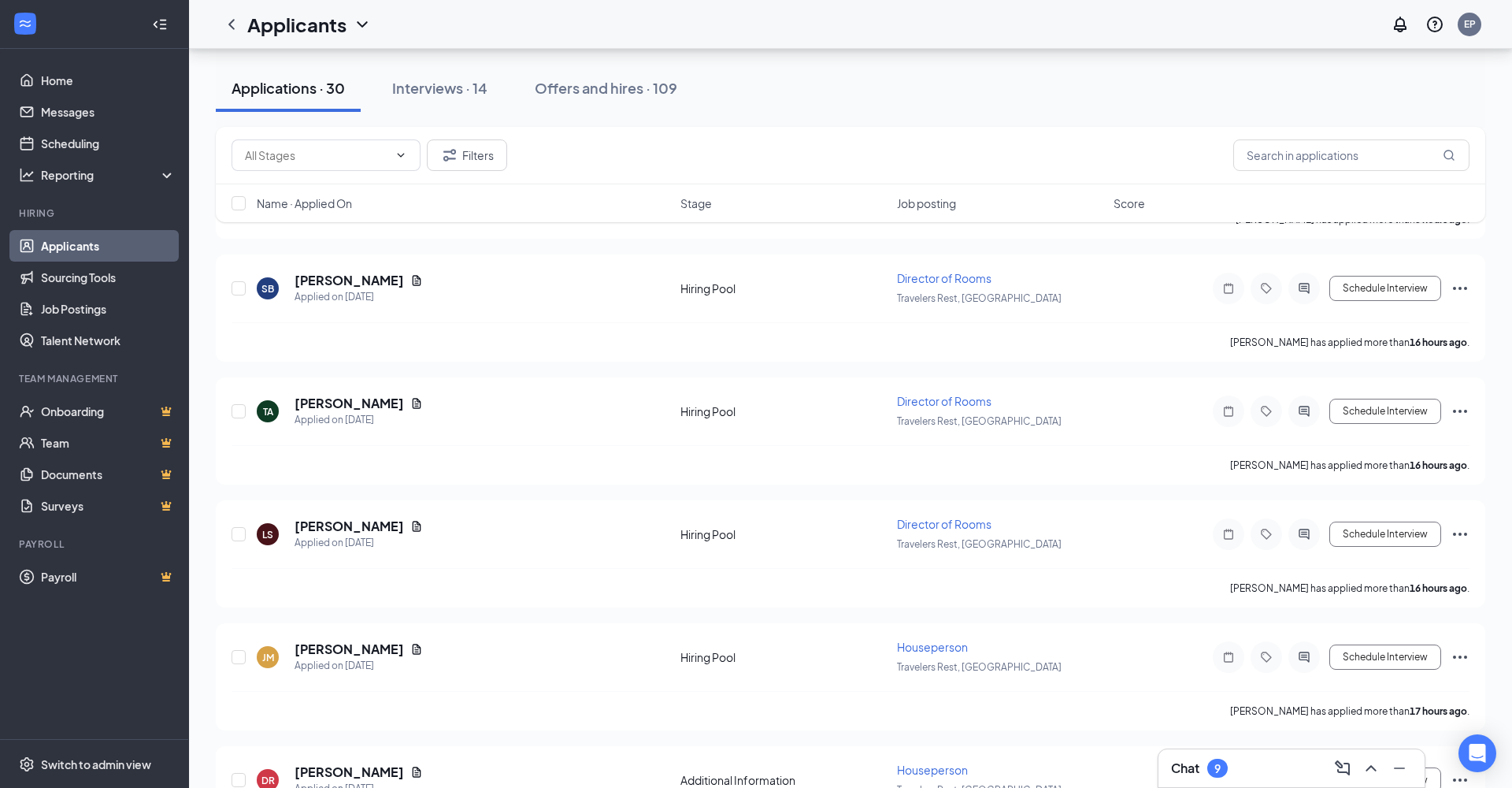
scroll to position [389, 0]
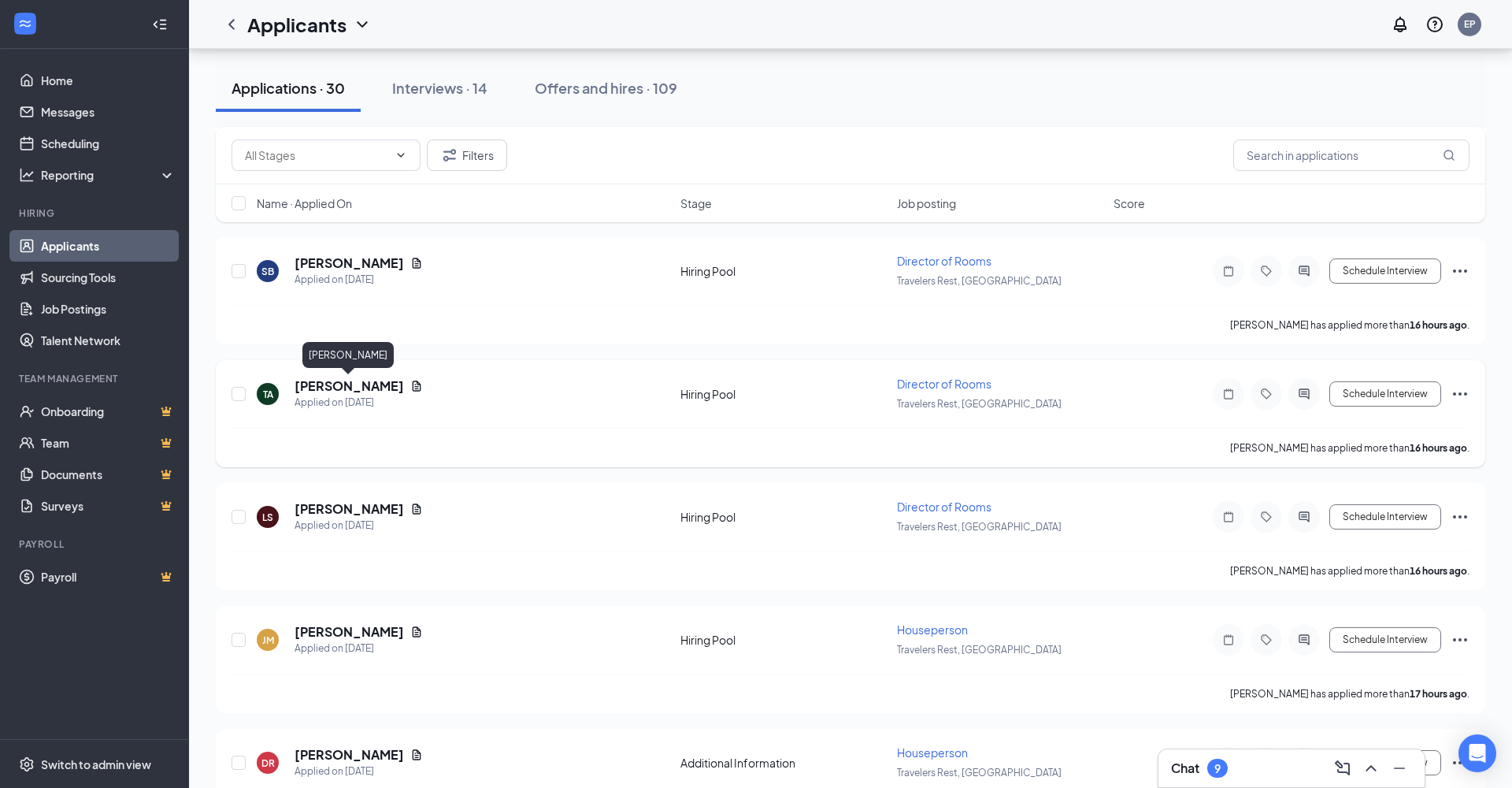
click at [317, 387] on h5 "[PERSON_NAME]" at bounding box center [349, 386] width 110 height 18
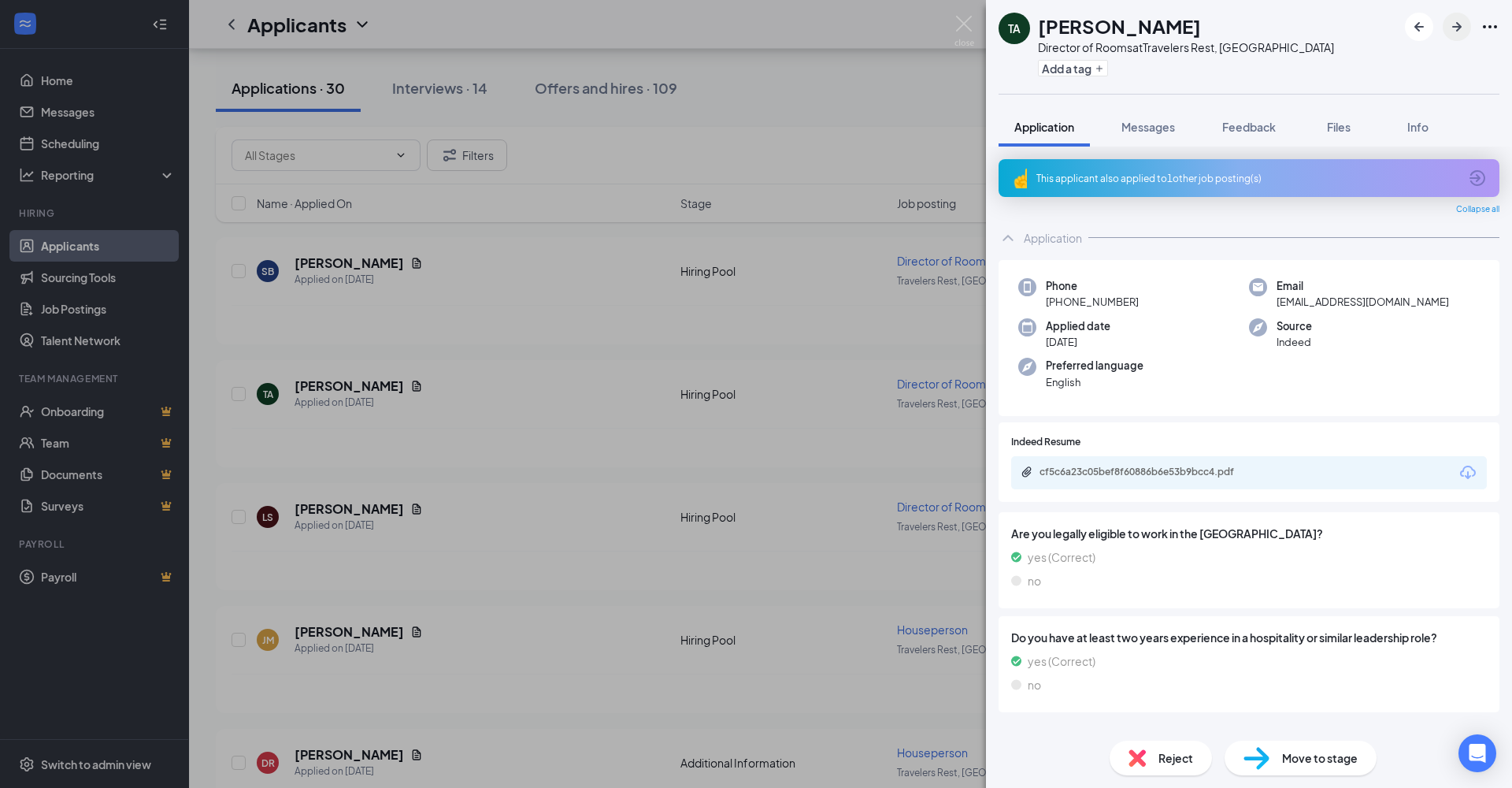
click at [1456, 25] on icon "ArrowRight" at bounding box center [1456, 27] width 19 height 19
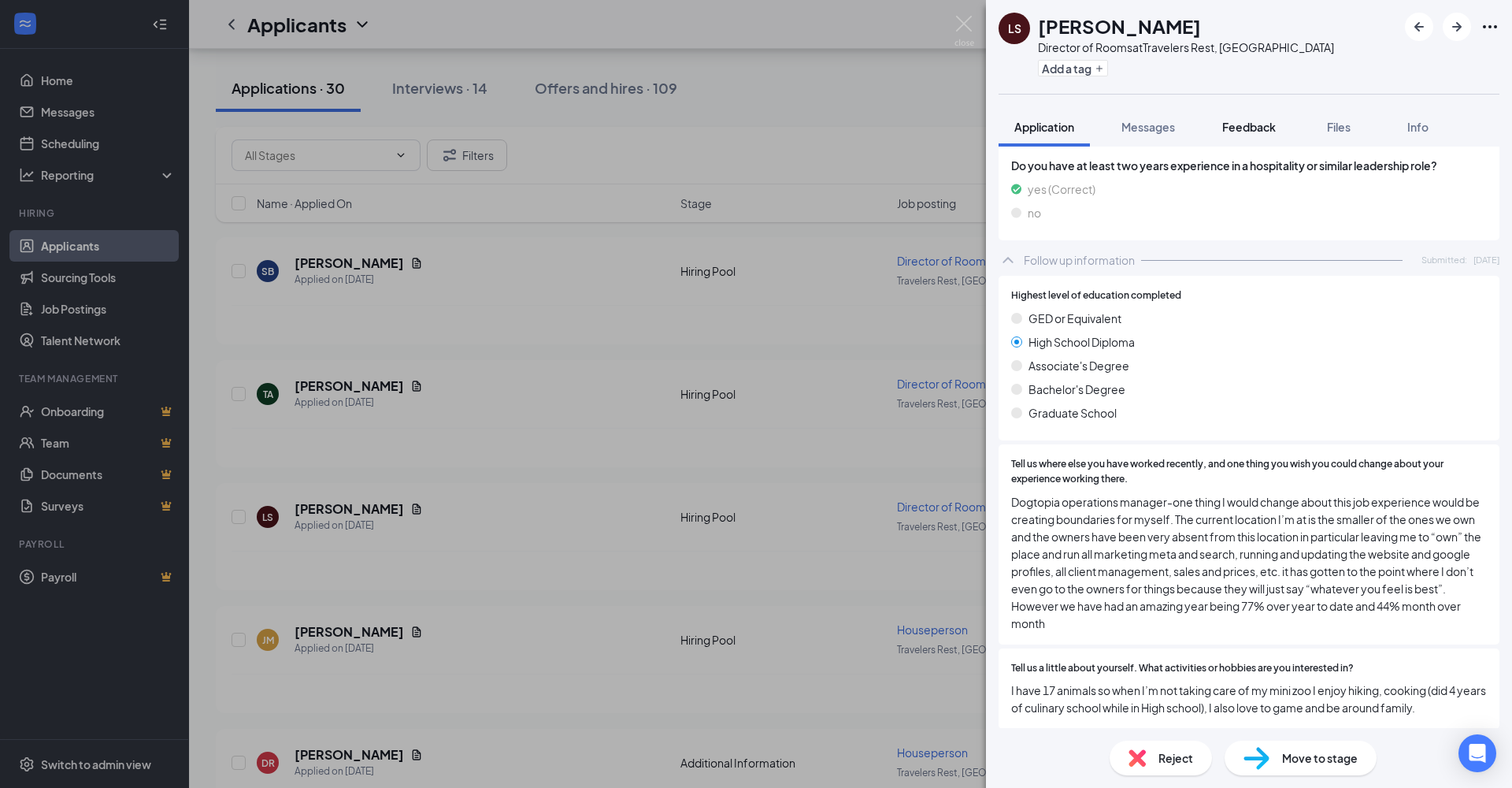
scroll to position [427, 0]
click at [1406, 26] on button "button" at bounding box center [1419, 27] width 28 height 28
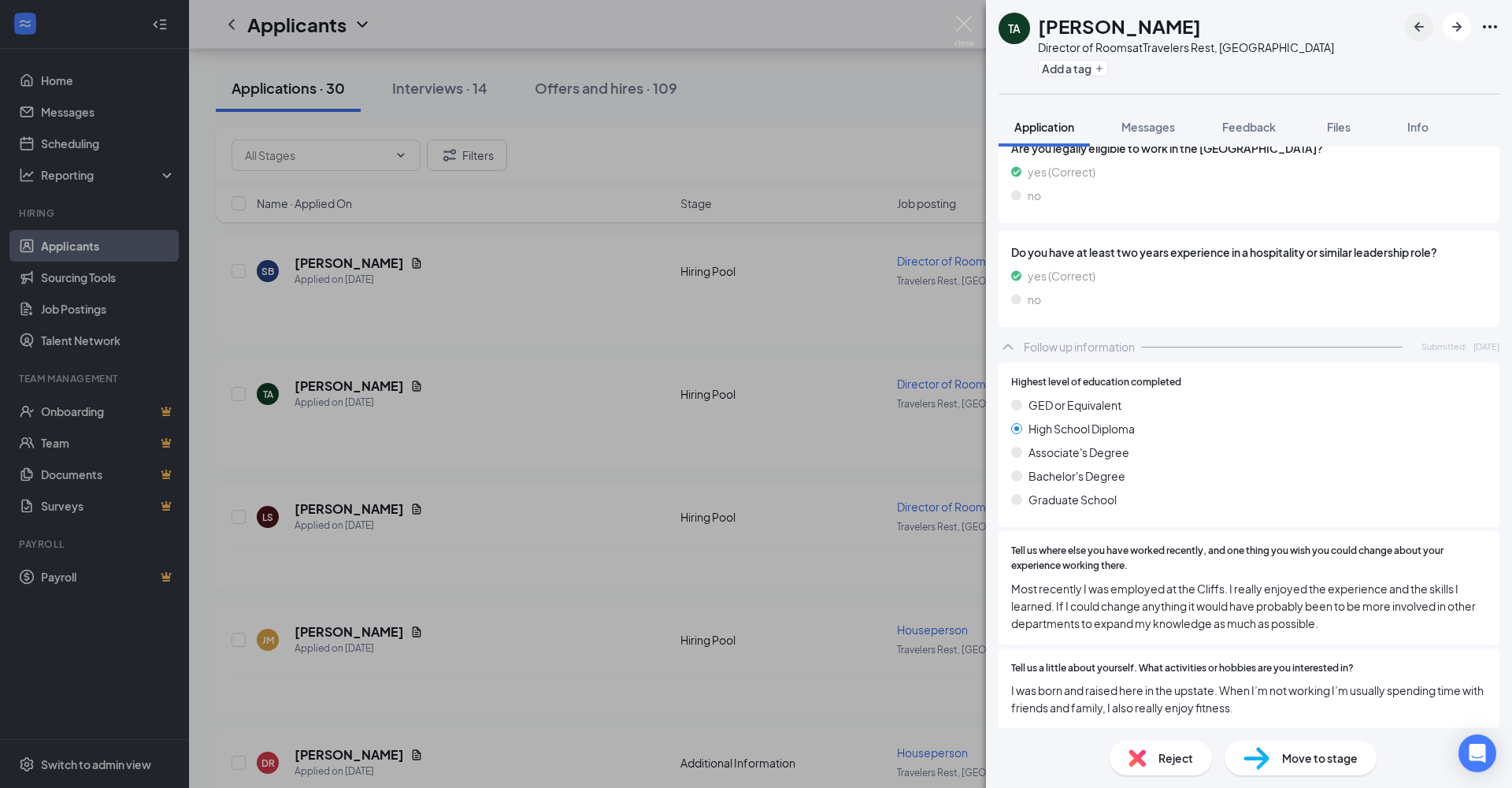
click at [1406, 26] on button "button" at bounding box center [1419, 27] width 28 height 28
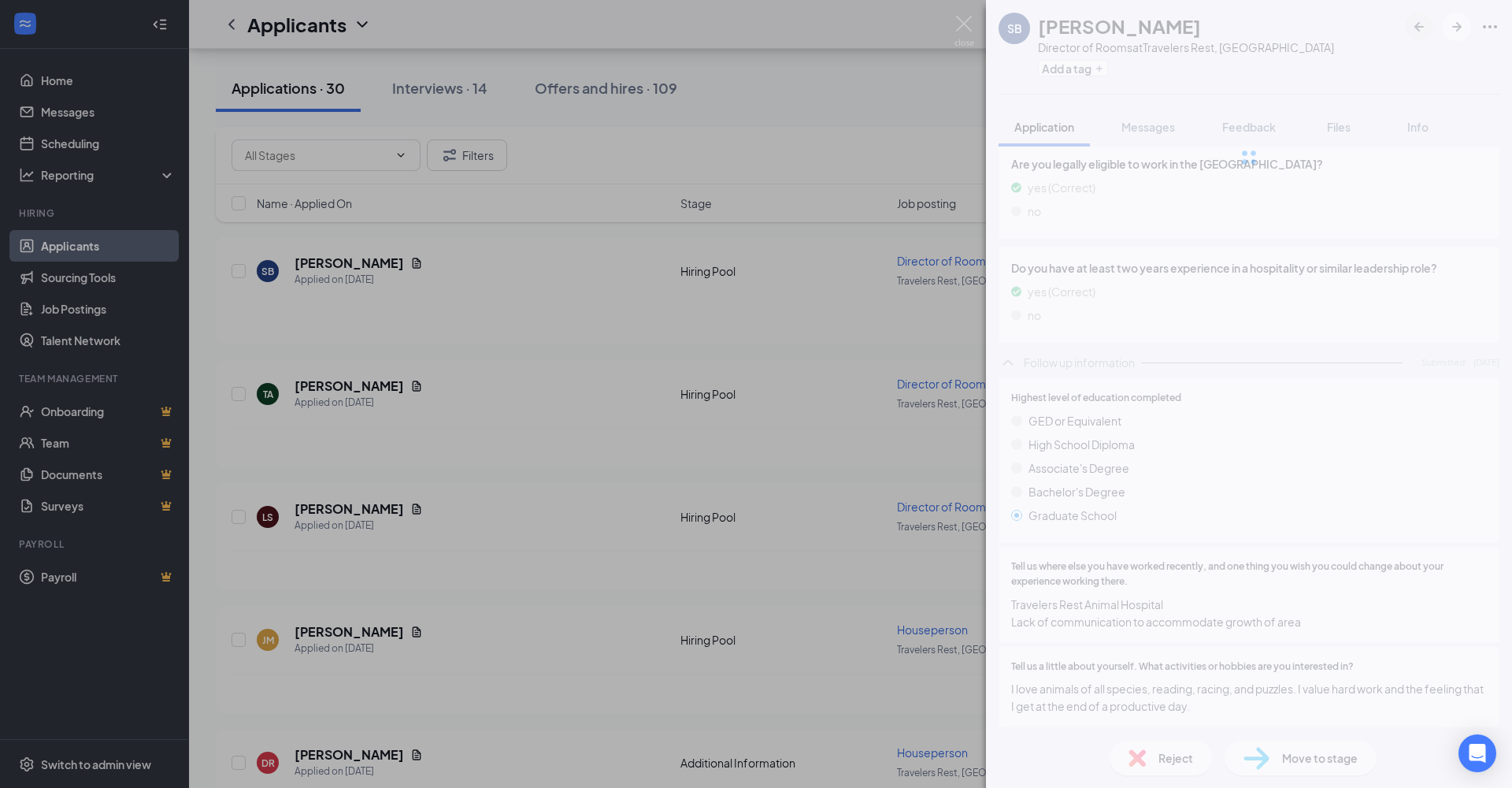
scroll to position [318, 0]
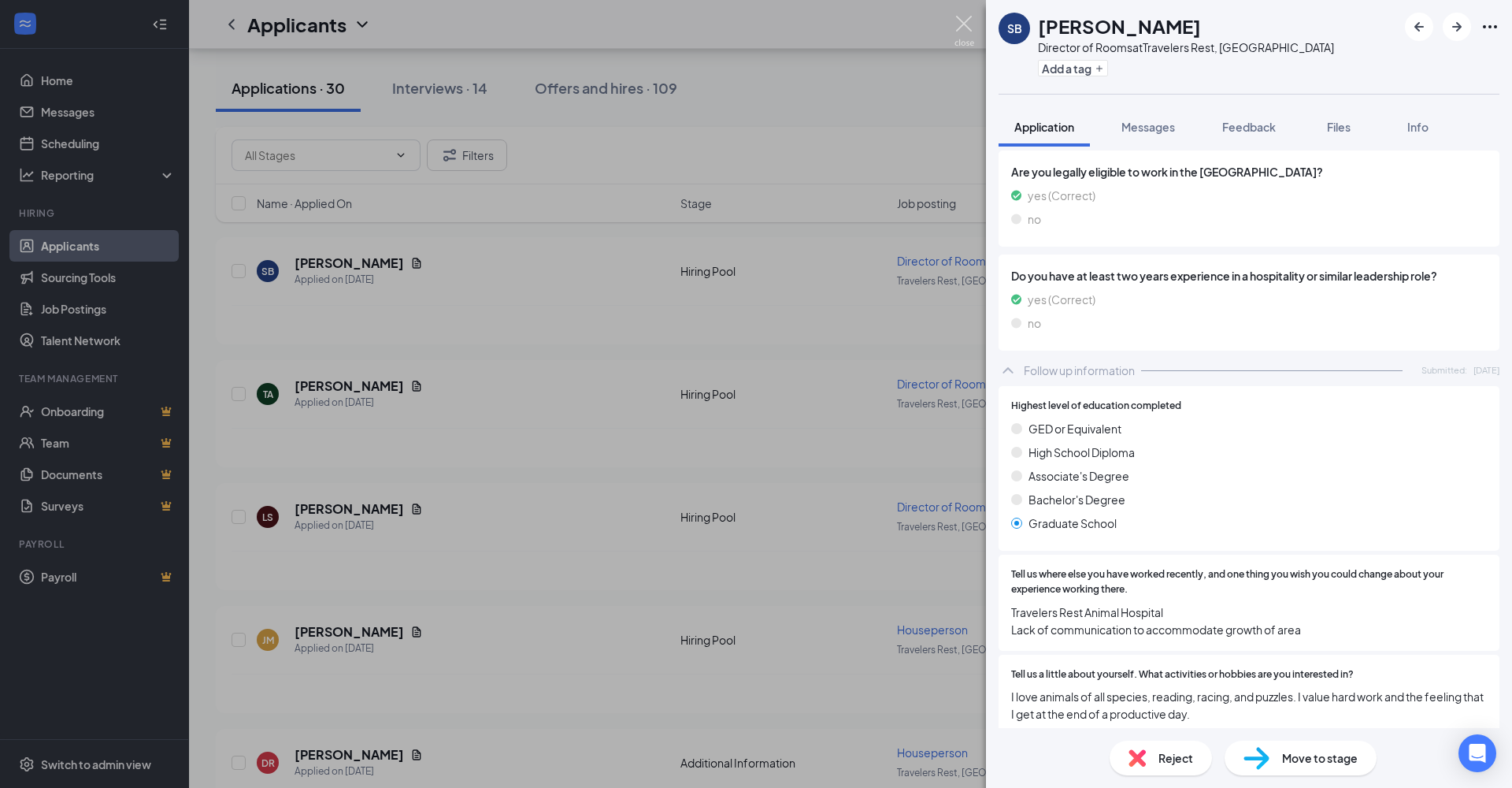
click at [963, 23] on img at bounding box center [964, 31] width 20 height 31
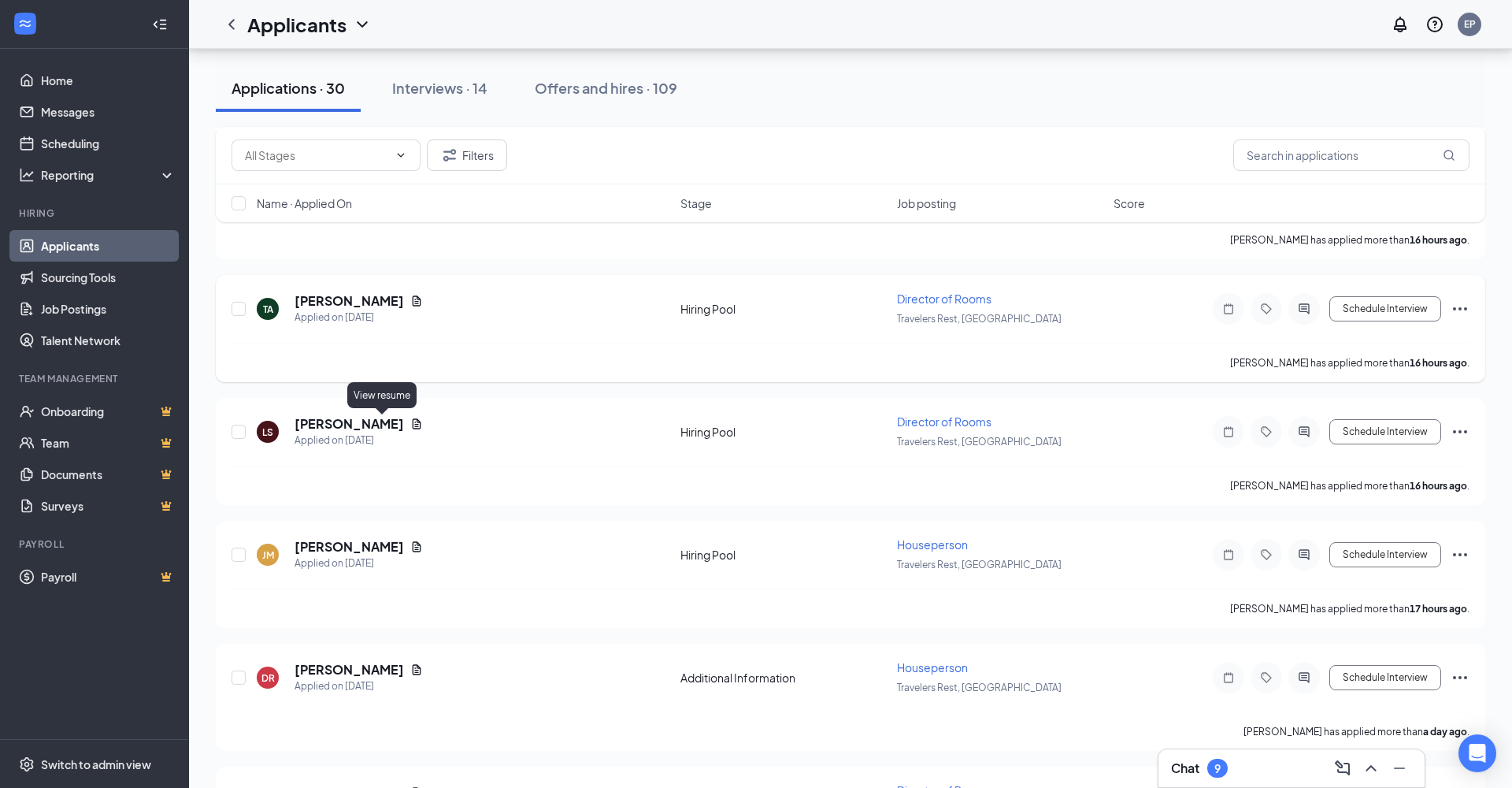
scroll to position [474, 0]
click at [412, 302] on icon "Document" at bounding box center [416, 300] width 8 height 10
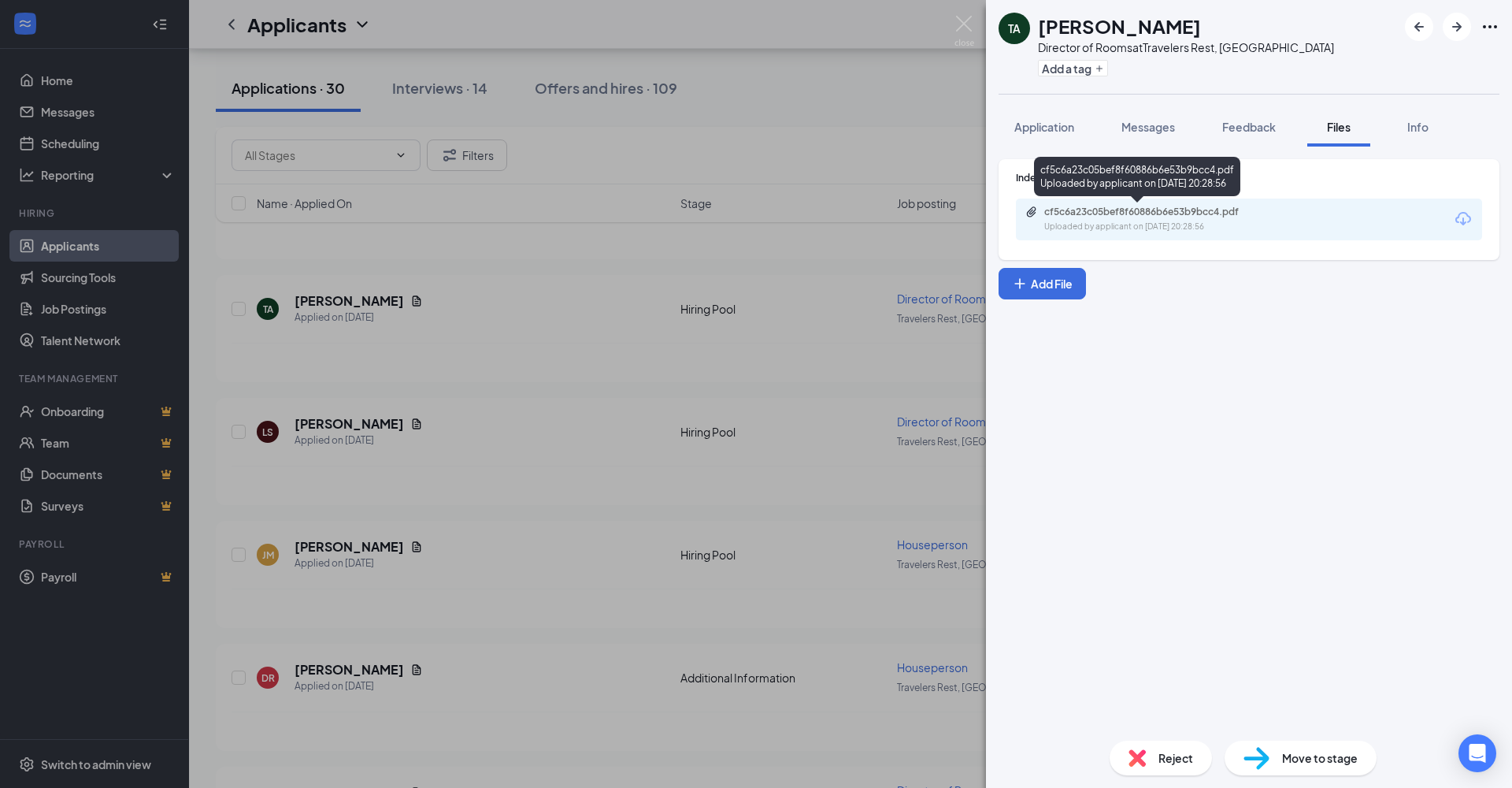
click at [1162, 218] on div "cf5c6a23c05bef8f60886b6e53b9bcc4.pdf Uploaded by applicant on [DATE] 20:28:56" at bounding box center [1153, 220] width 255 height 28
